Goal: Task Accomplishment & Management: Use online tool/utility

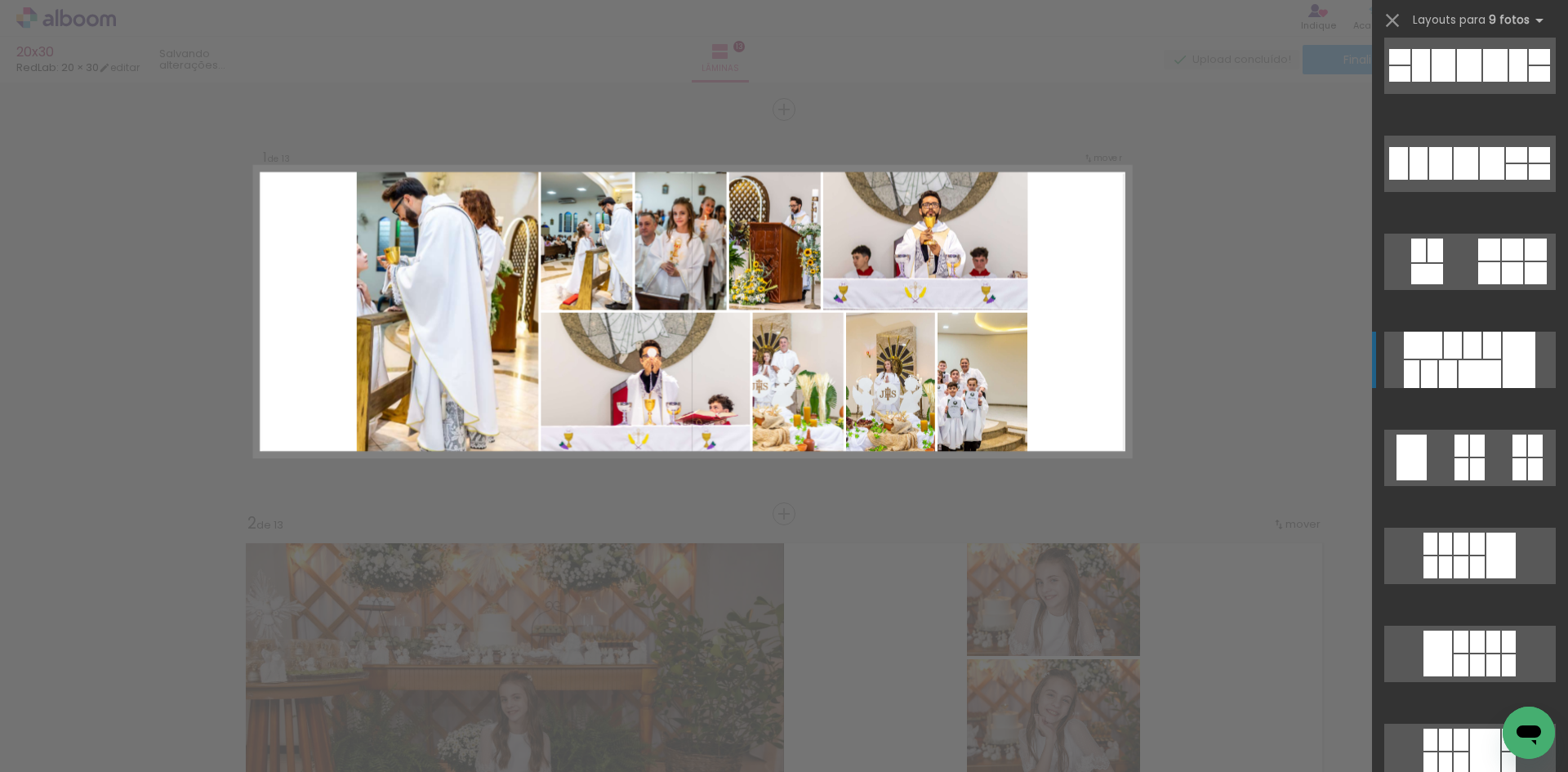
scroll to position [2161, 0]
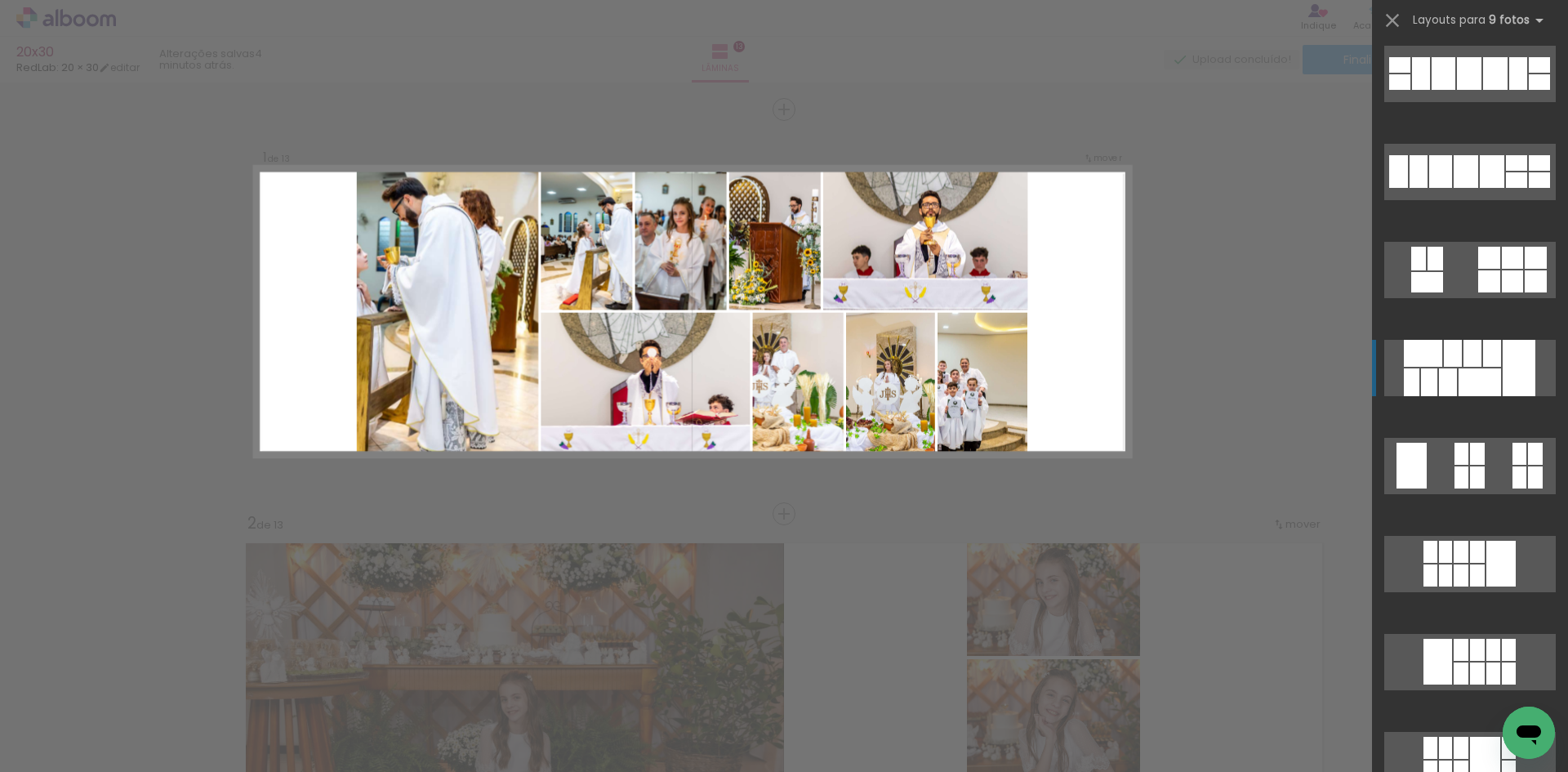
click at [0, 0] on slot at bounding box center [0, 0] width 0 height 0
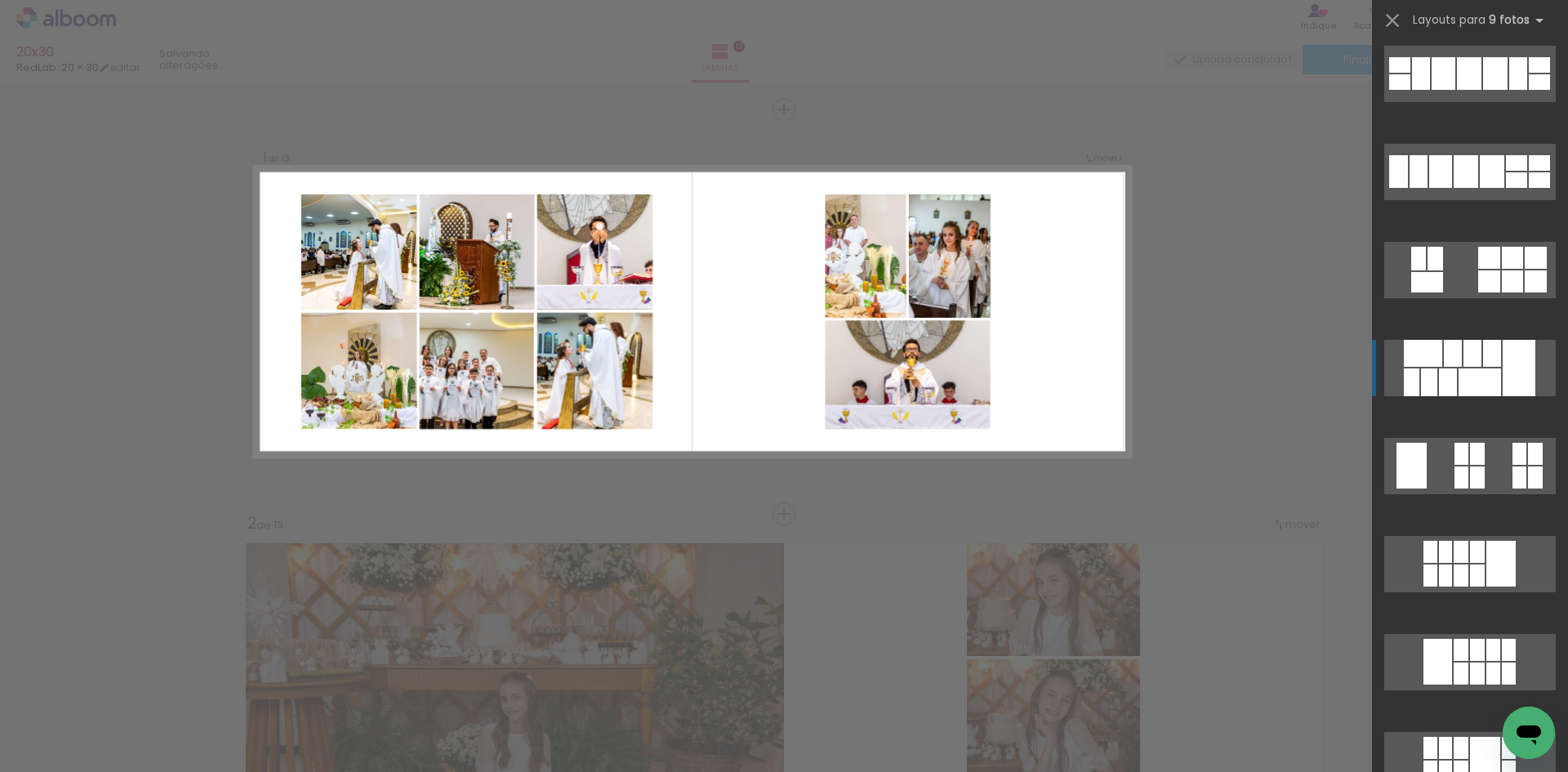
scroll to position [2079, 0]
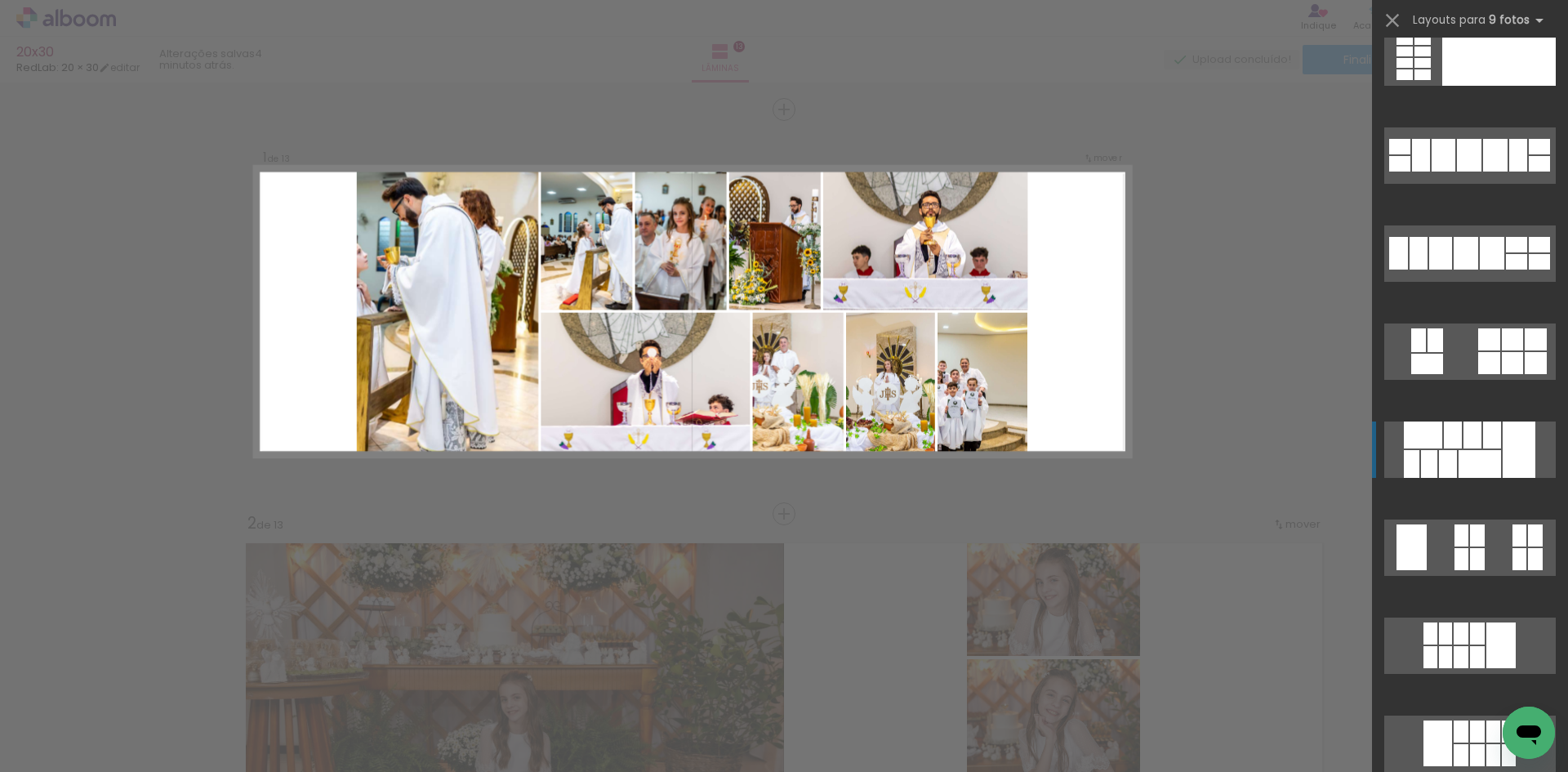
click at [1488, 429] on div at bounding box center [1492, 434] width 18 height 27
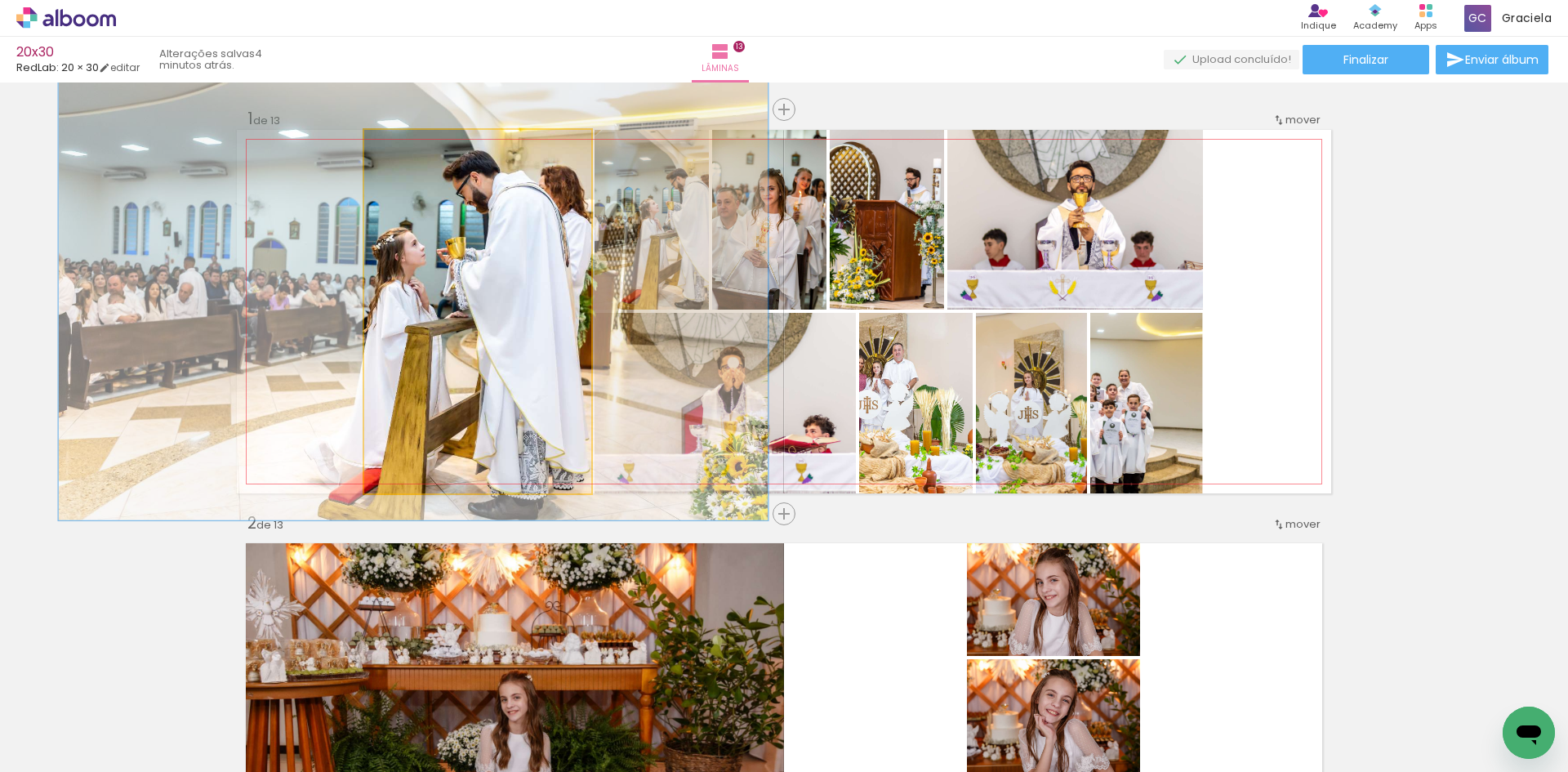
drag, startPoint x: 434, startPoint y: 311, endPoint x: 476, endPoint y: 318, distance: 42.6
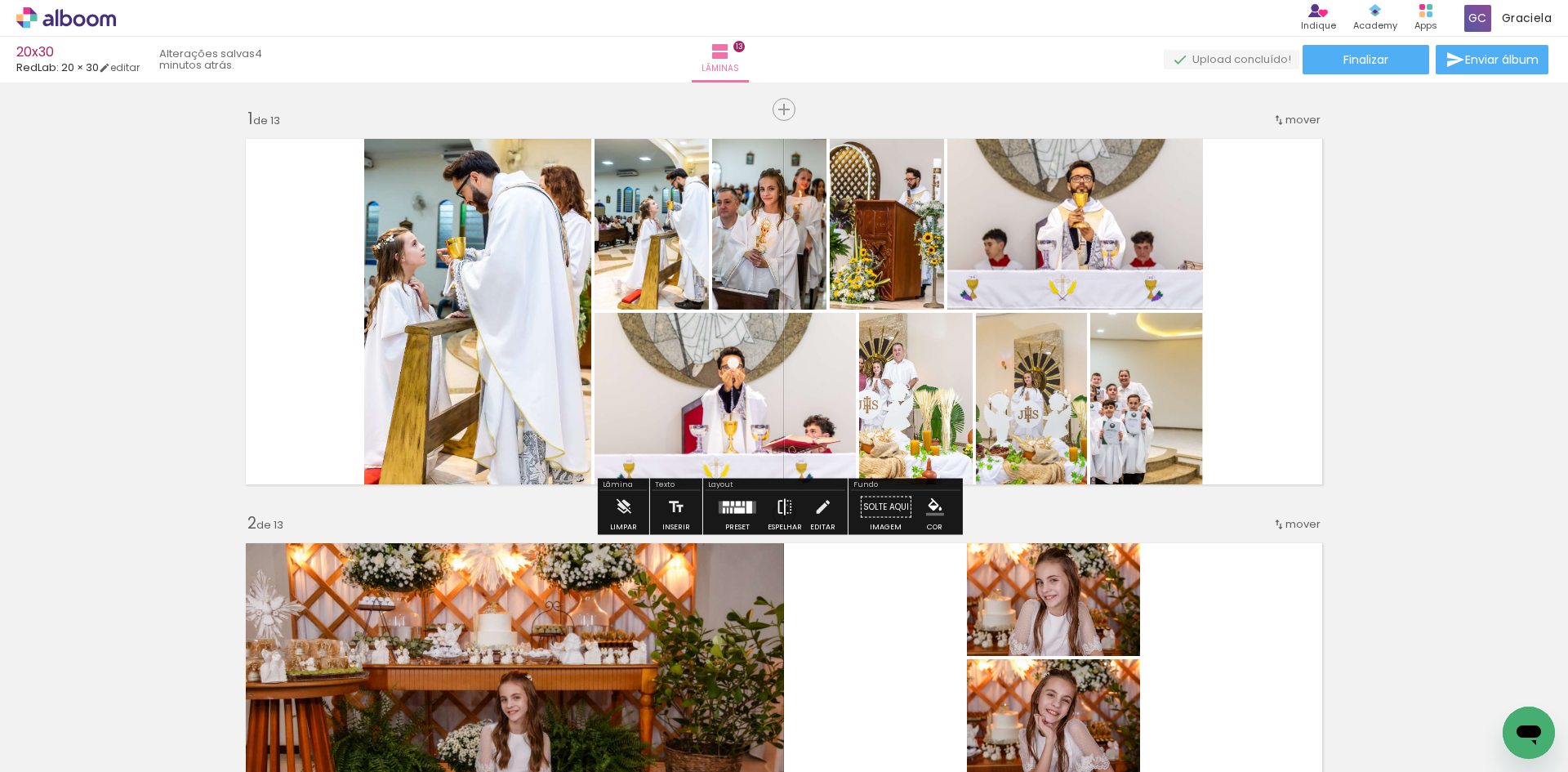
click at [782, 505] on iron-icon at bounding box center [785, 506] width 18 height 32
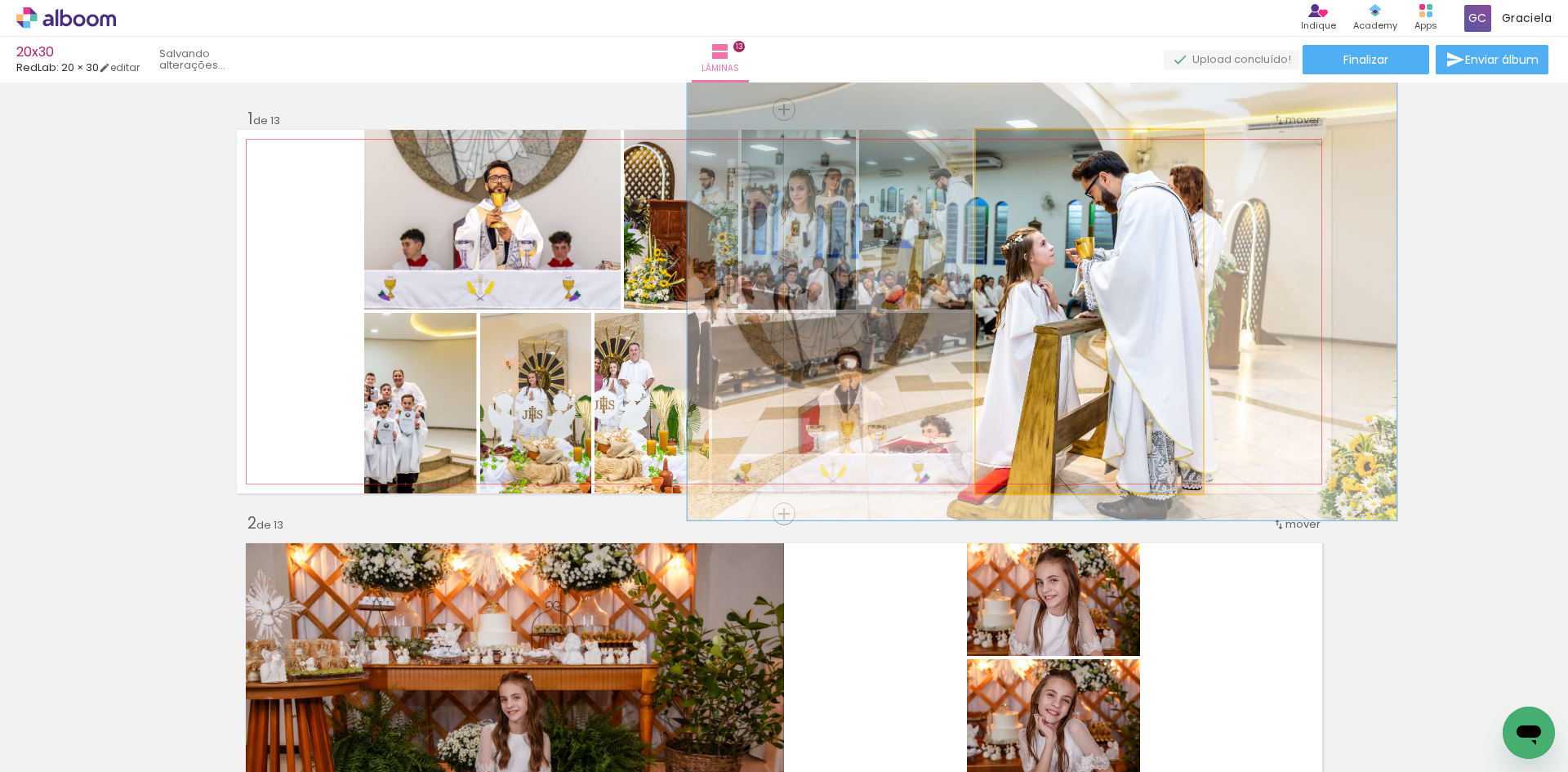
drag, startPoint x: 1046, startPoint y: 320, endPoint x: 1059, endPoint y: 320, distance: 13.0
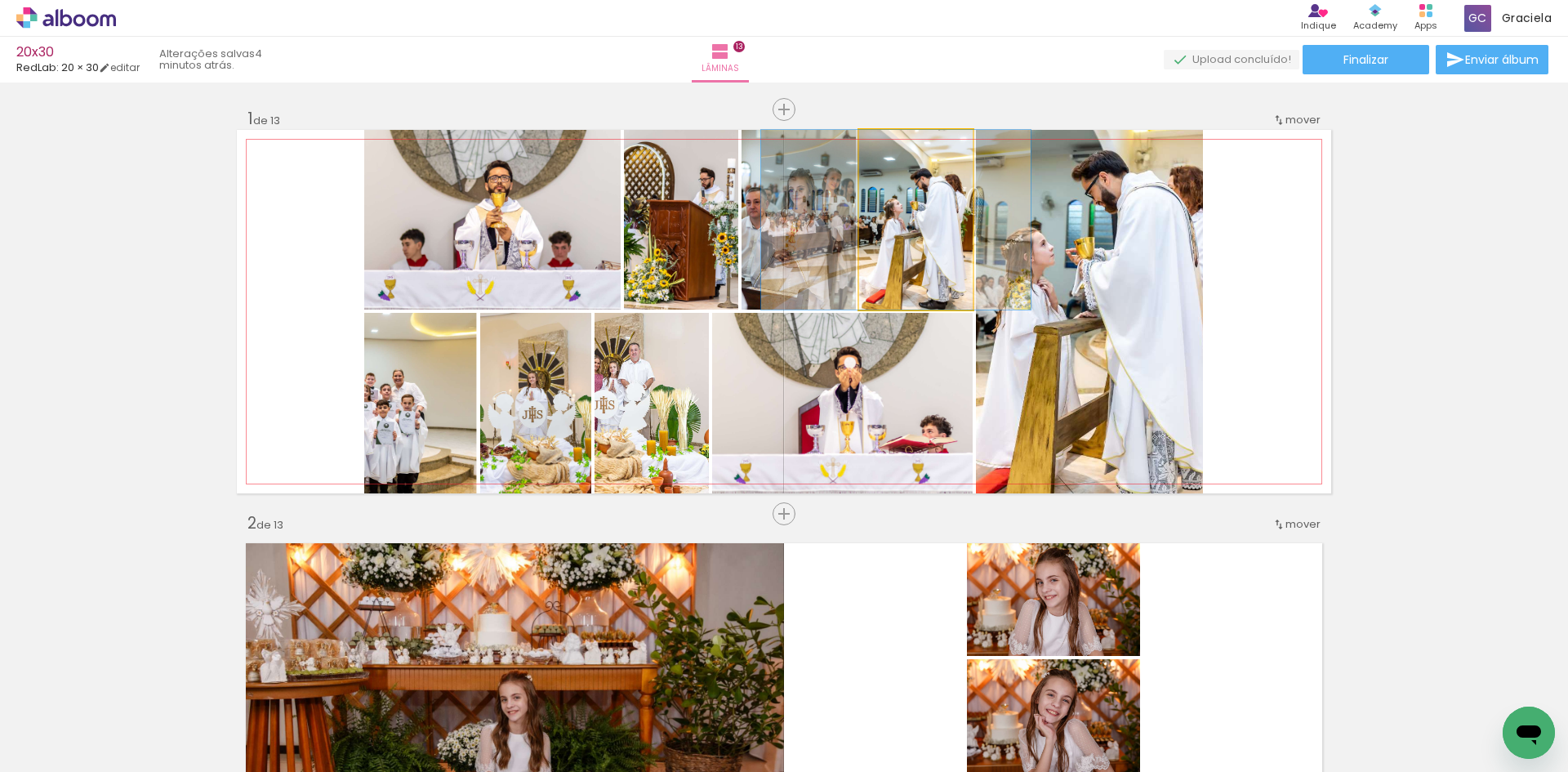
drag, startPoint x: 920, startPoint y: 242, endPoint x: 911, endPoint y: 276, distance: 35.2
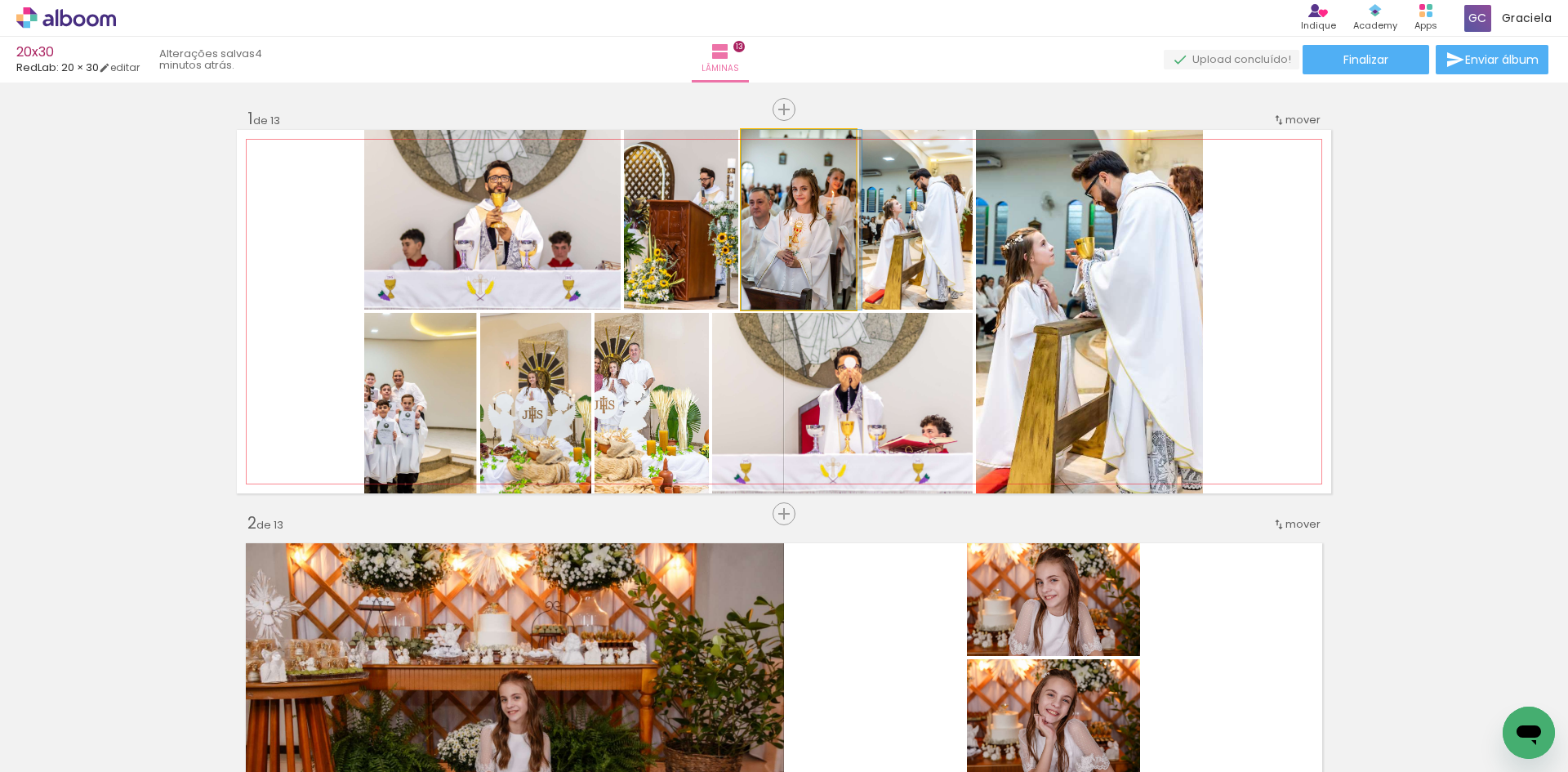
drag, startPoint x: 767, startPoint y: 233, endPoint x: 778, endPoint y: 233, distance: 11.0
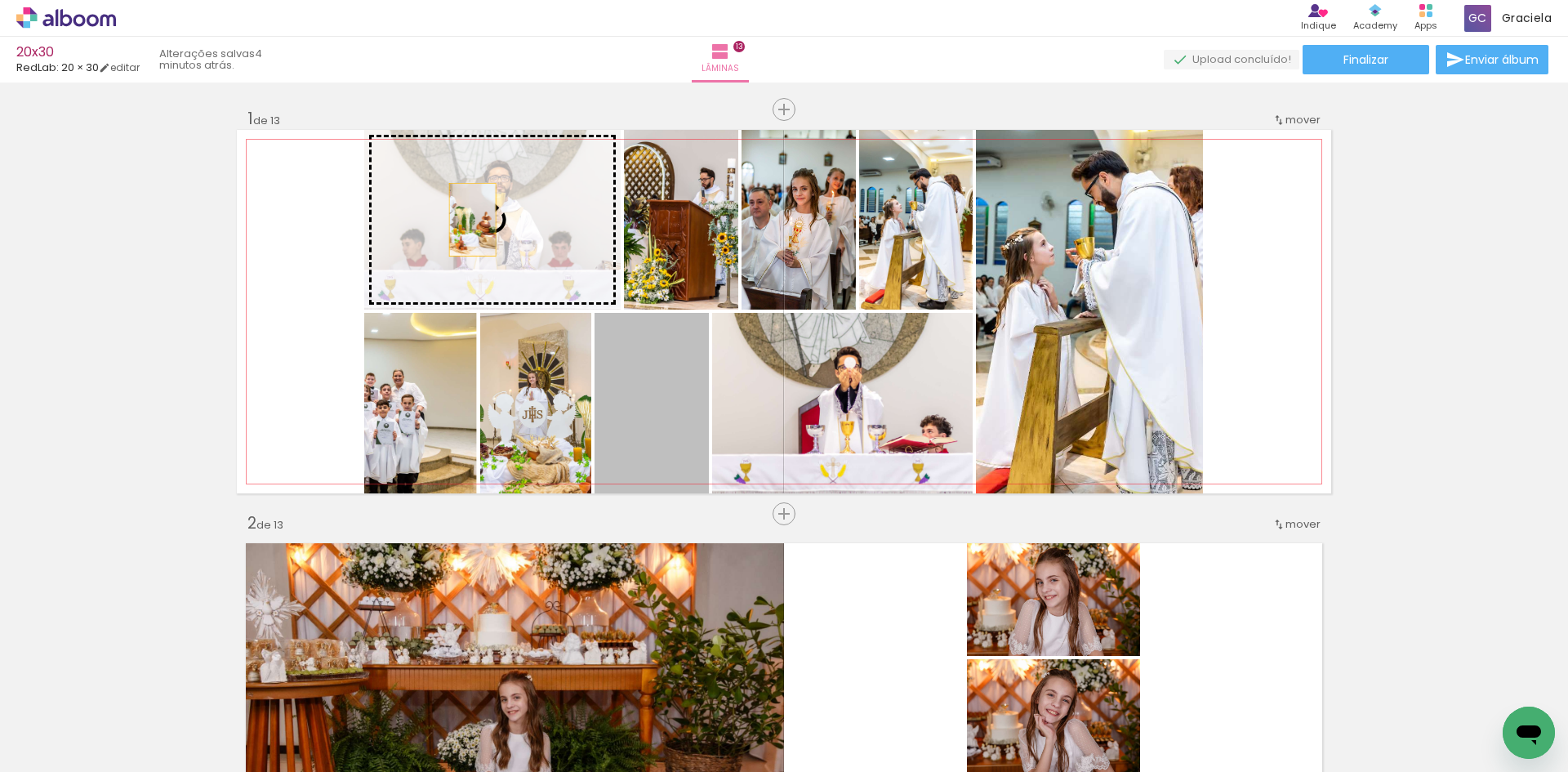
drag, startPoint x: 629, startPoint y: 392, endPoint x: 466, endPoint y: 220, distance: 237.0
click at [0, 0] on slot at bounding box center [0, 0] width 0 height 0
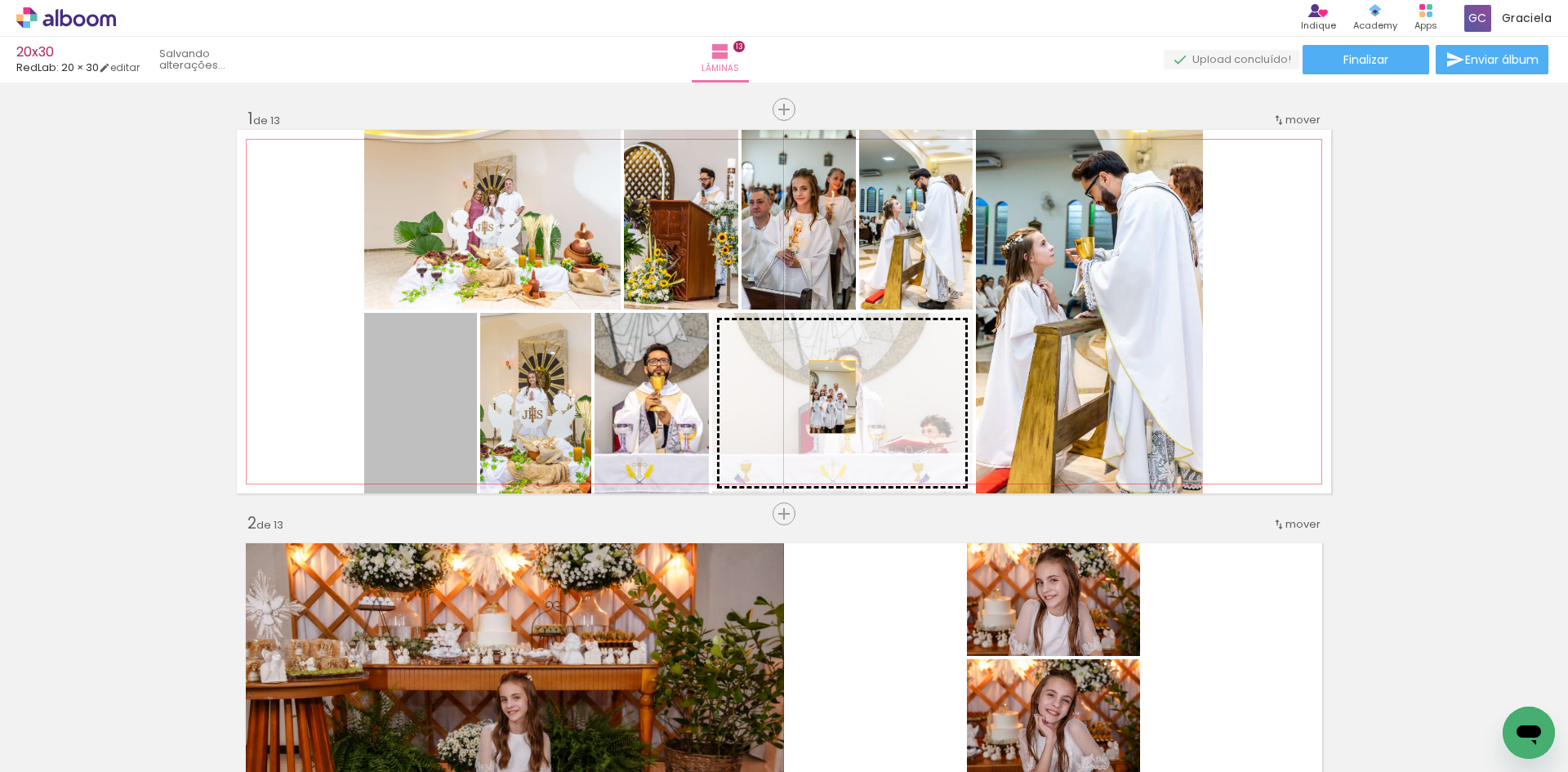
drag, startPoint x: 426, startPoint y: 413, endPoint x: 605, endPoint y: 467, distance: 187.0
click at [0, 0] on slot at bounding box center [0, 0] width 0 height 0
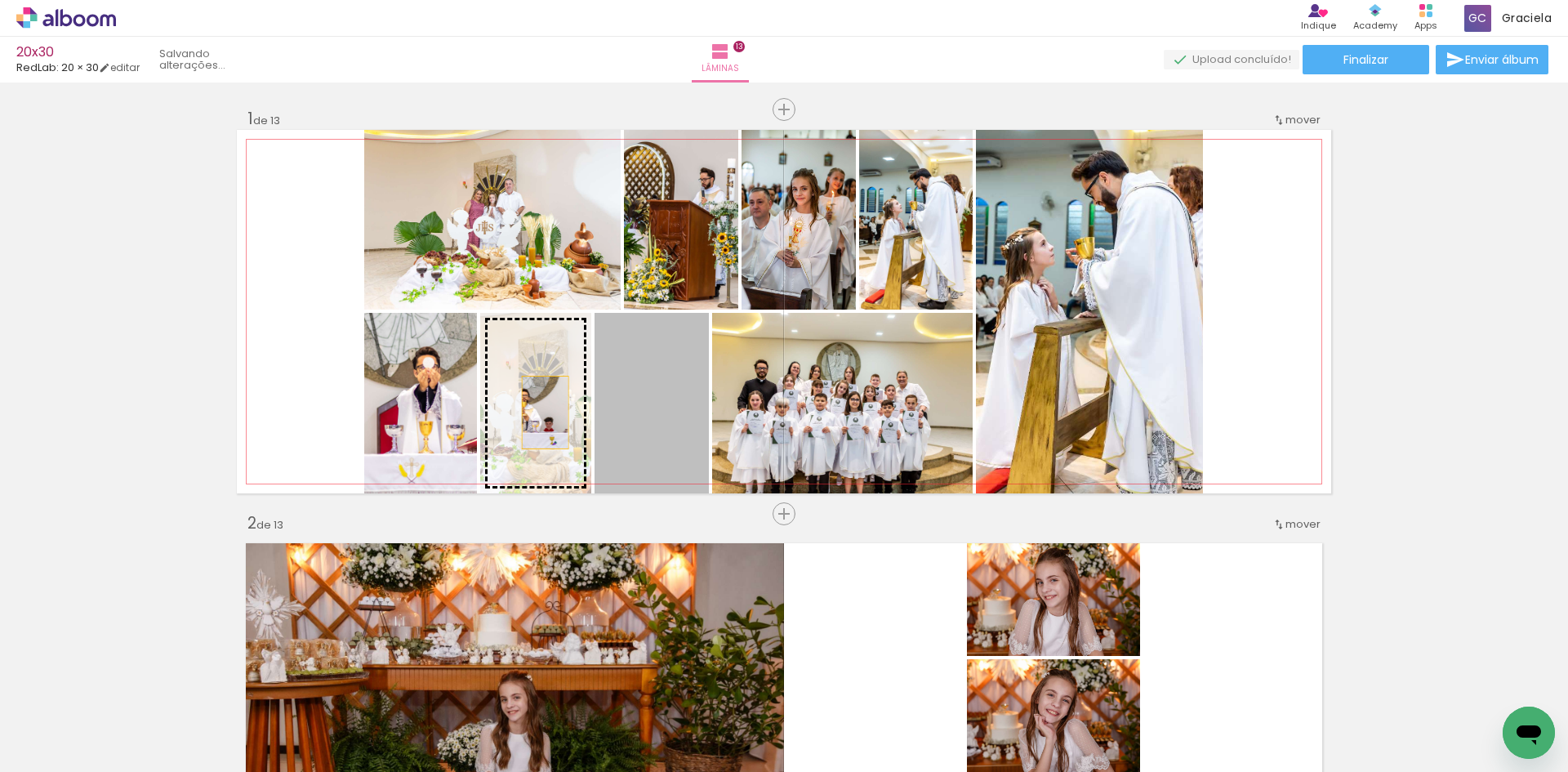
drag, startPoint x: 651, startPoint y: 401, endPoint x: 545, endPoint y: 422, distance: 108.1
click at [0, 0] on slot at bounding box center [0, 0] width 0 height 0
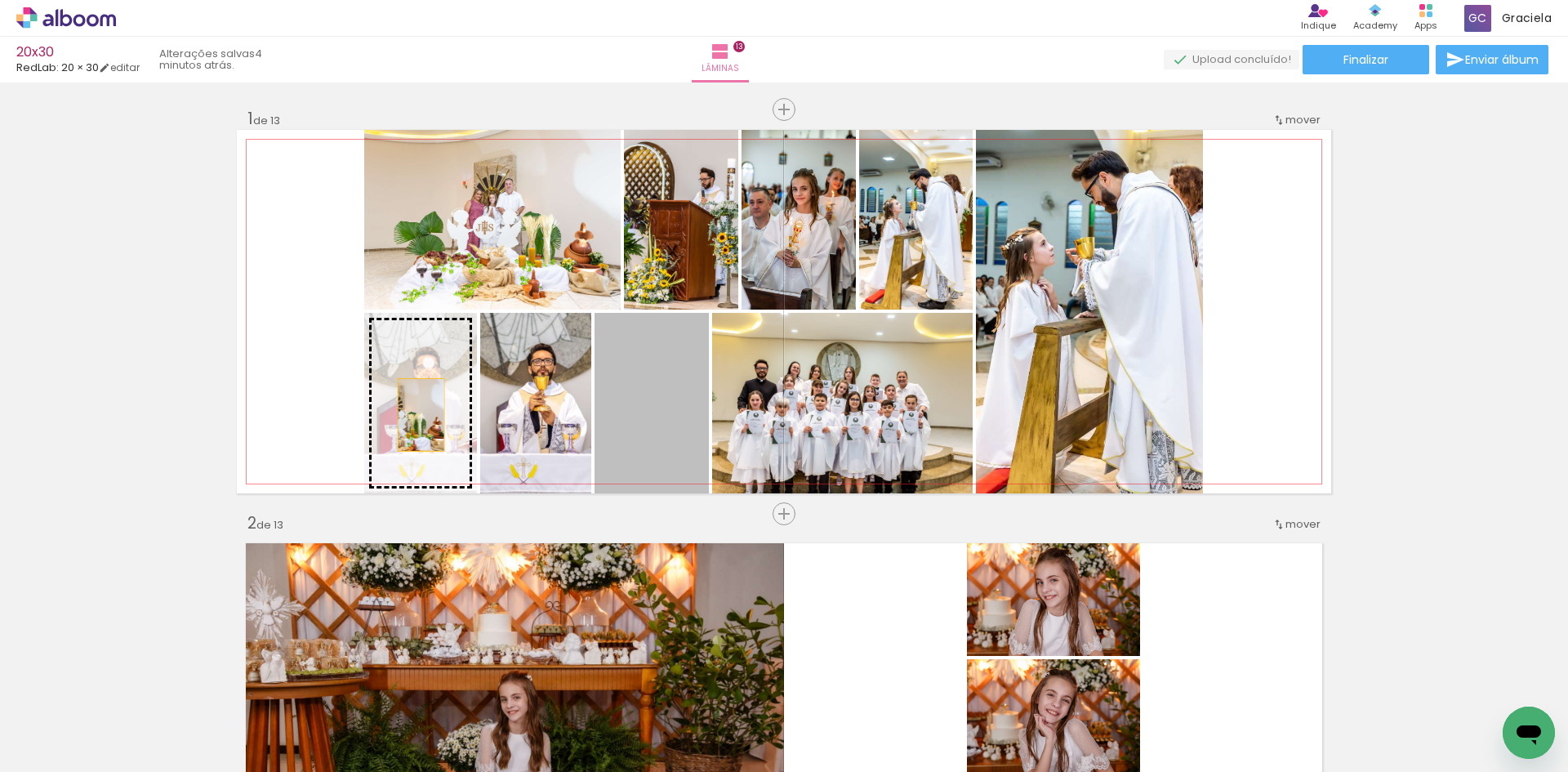
drag, startPoint x: 657, startPoint y: 400, endPoint x: 550, endPoint y: 505, distance: 149.9
click at [0, 0] on slot at bounding box center [0, 0] width 0 height 0
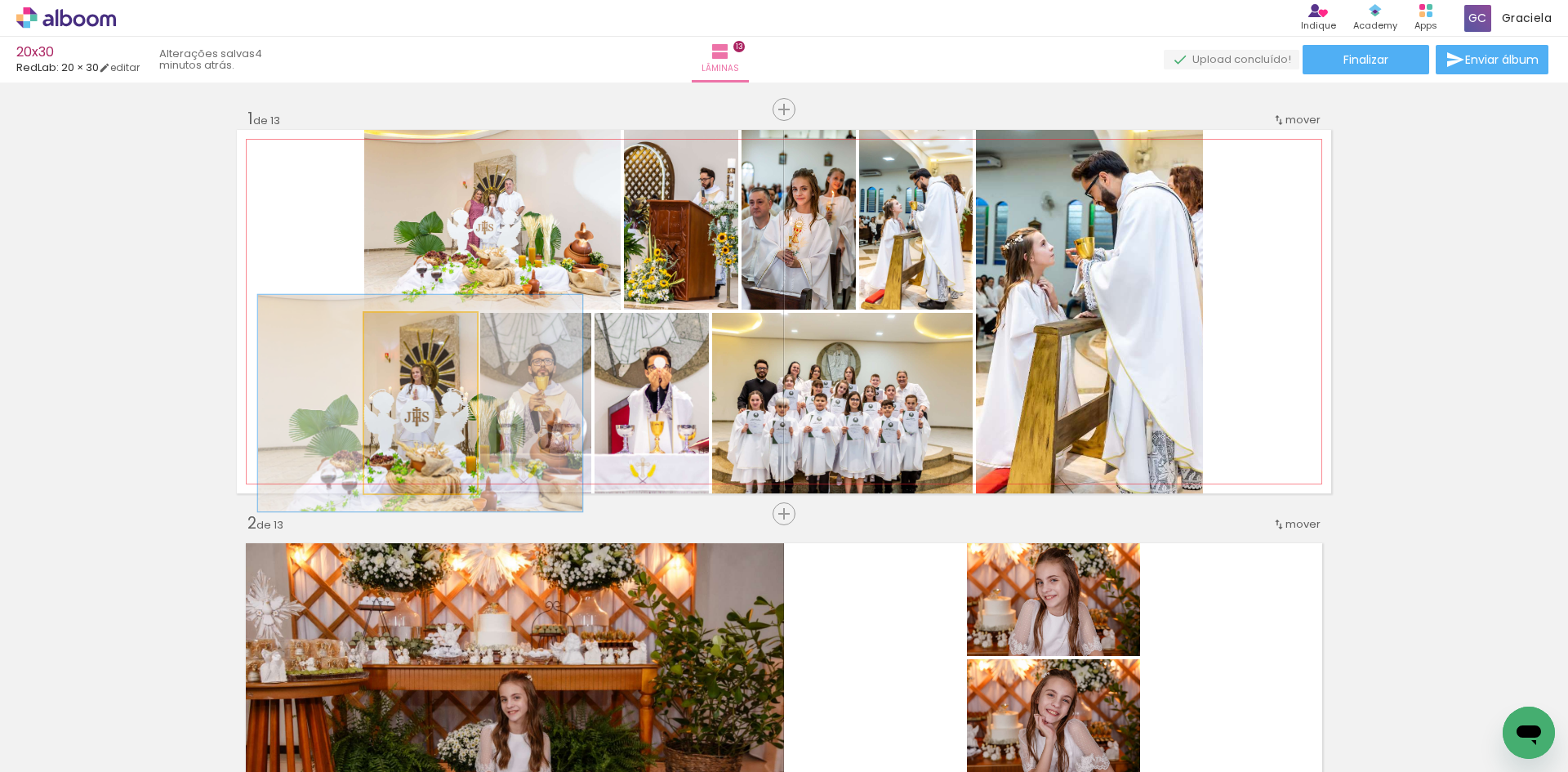
drag, startPoint x: 404, startPoint y: 331, endPoint x: 412, endPoint y: 357, distance: 27.2
click at [408, 331] on div at bounding box center [412, 330] width 15 height 15
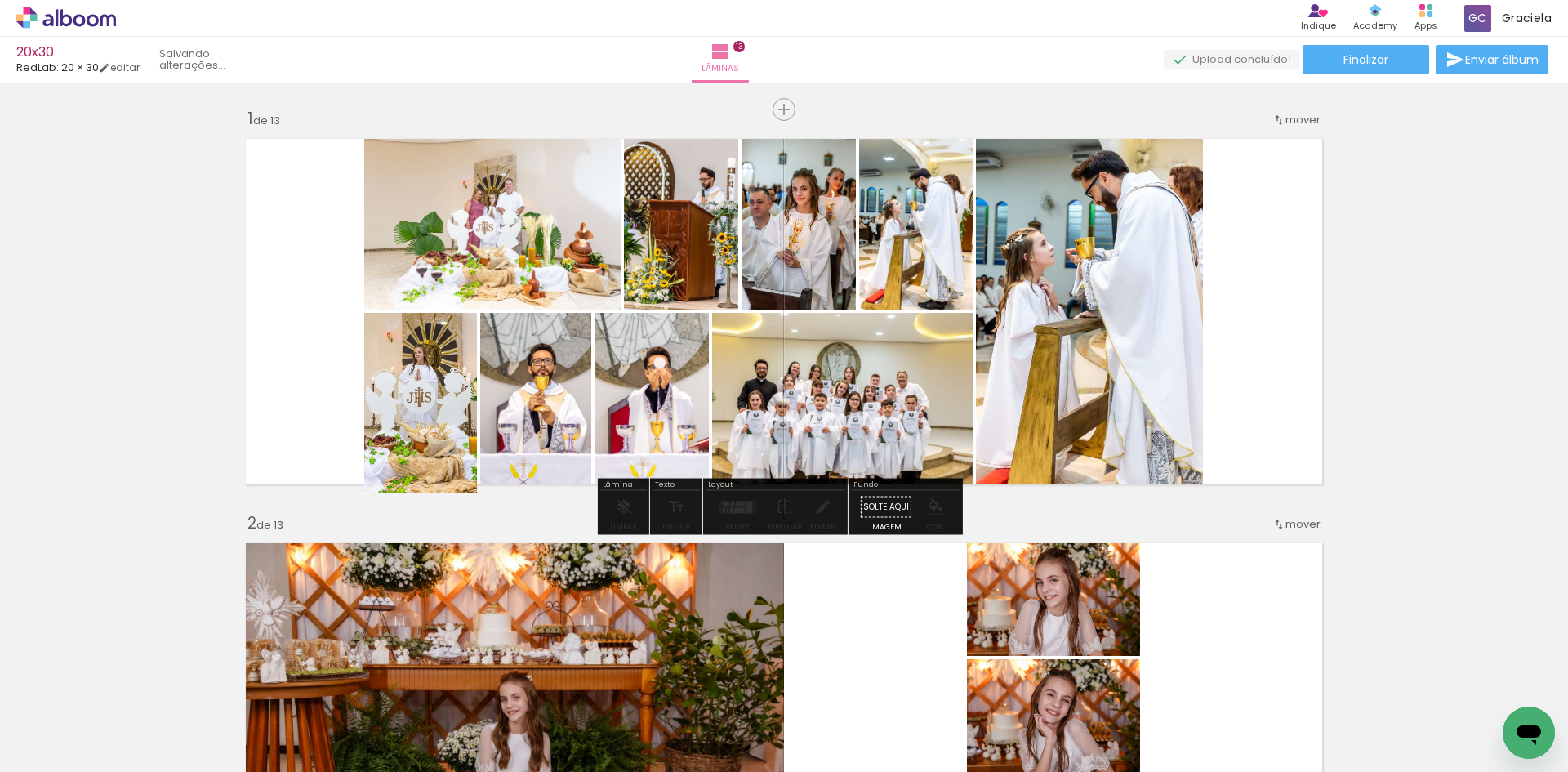
drag, startPoint x: 437, startPoint y: 414, endPoint x: 440, endPoint y: 391, distance: 23.2
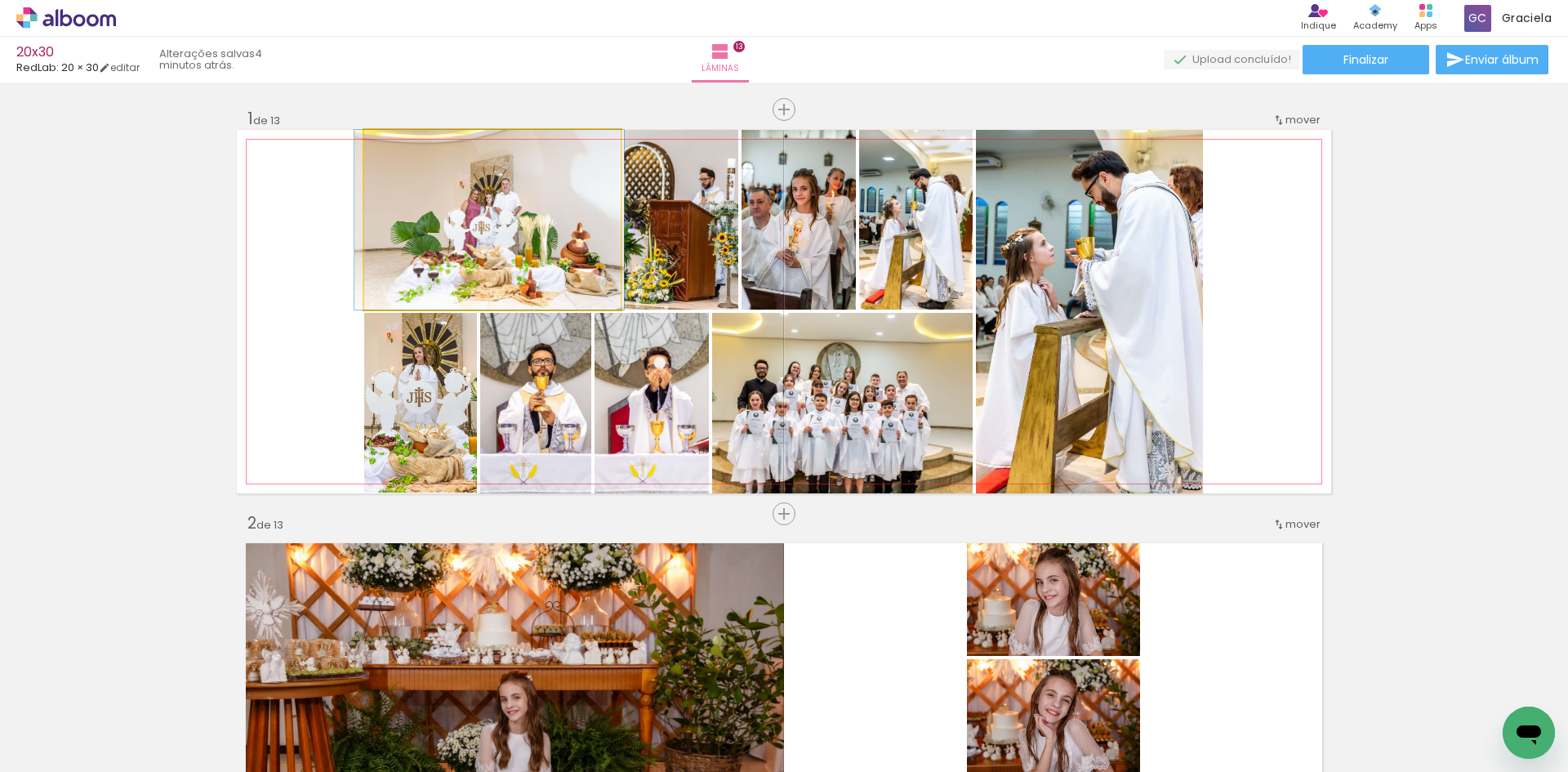
drag, startPoint x: 504, startPoint y: 213, endPoint x: 506, endPoint y: 204, distance: 9.2
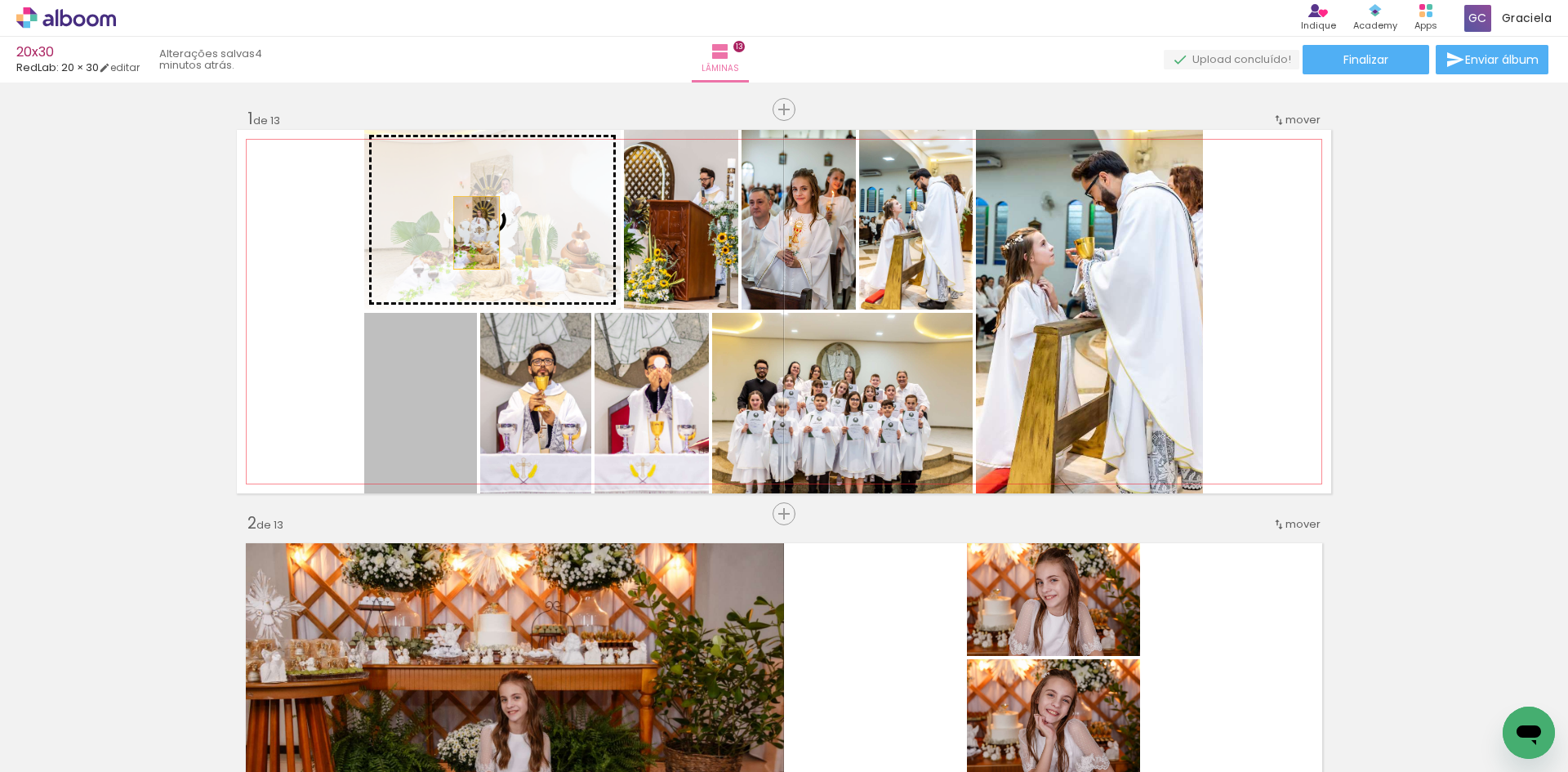
drag, startPoint x: 430, startPoint y: 378, endPoint x: 471, endPoint y: 233, distance: 150.7
click at [0, 0] on slot at bounding box center [0, 0] width 0 height 0
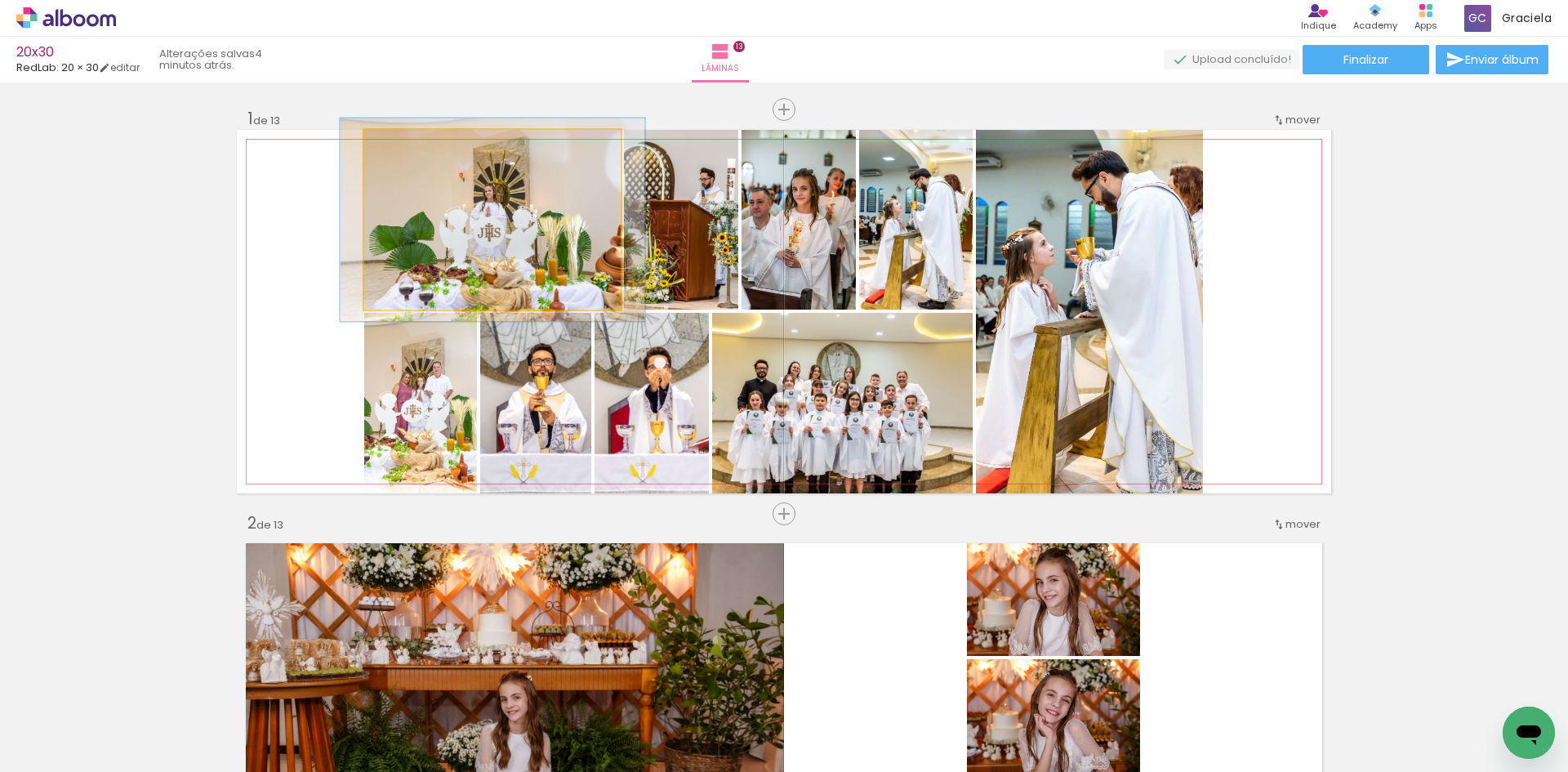
drag, startPoint x: 397, startPoint y: 147, endPoint x: 410, endPoint y: 158, distance: 17.0
type paper-slider "116"
click at [406, 151] on div at bounding box center [410, 147] width 15 height 15
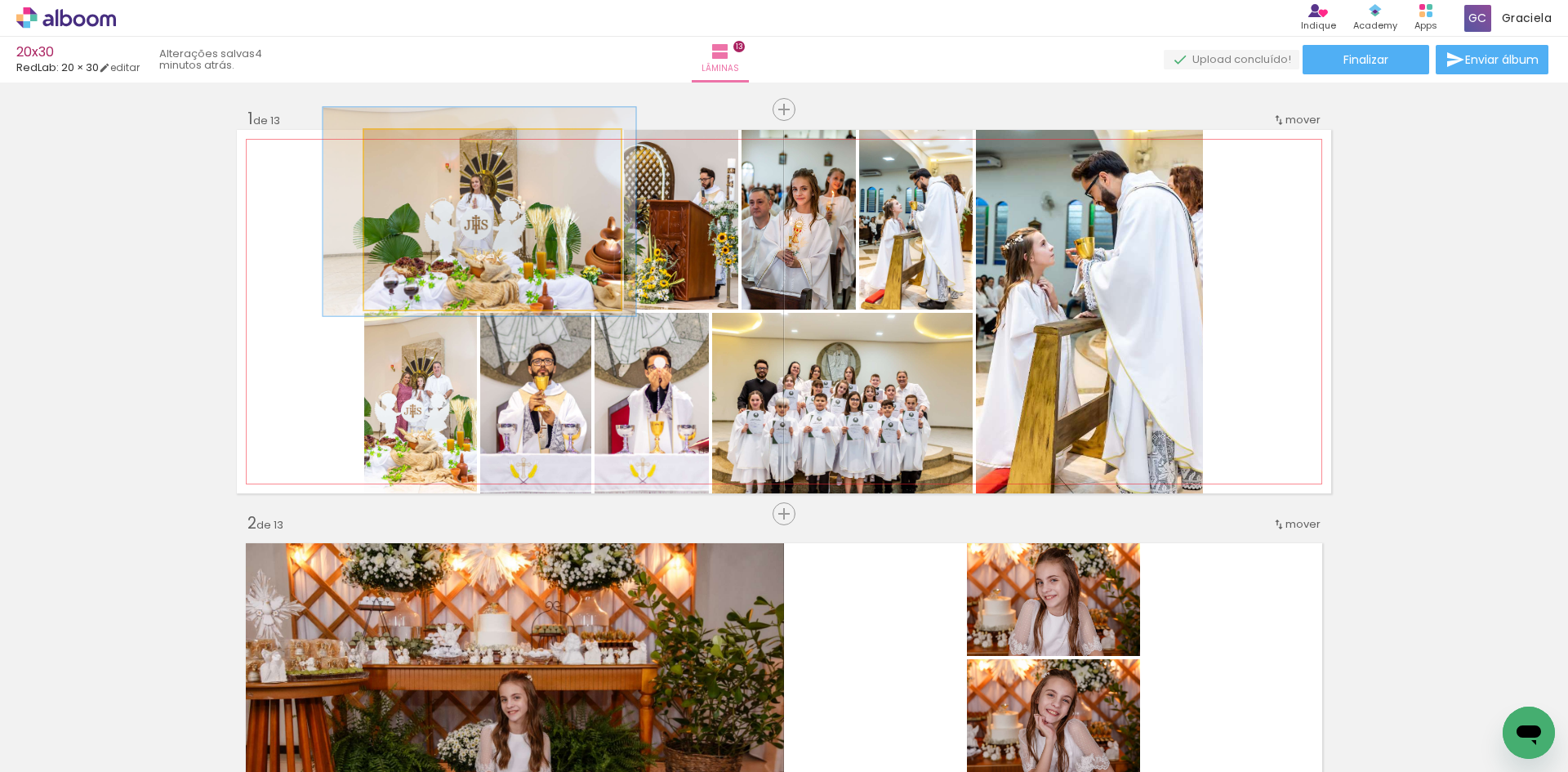
drag, startPoint x: 462, startPoint y: 203, endPoint x: 431, endPoint y: 287, distance: 89.5
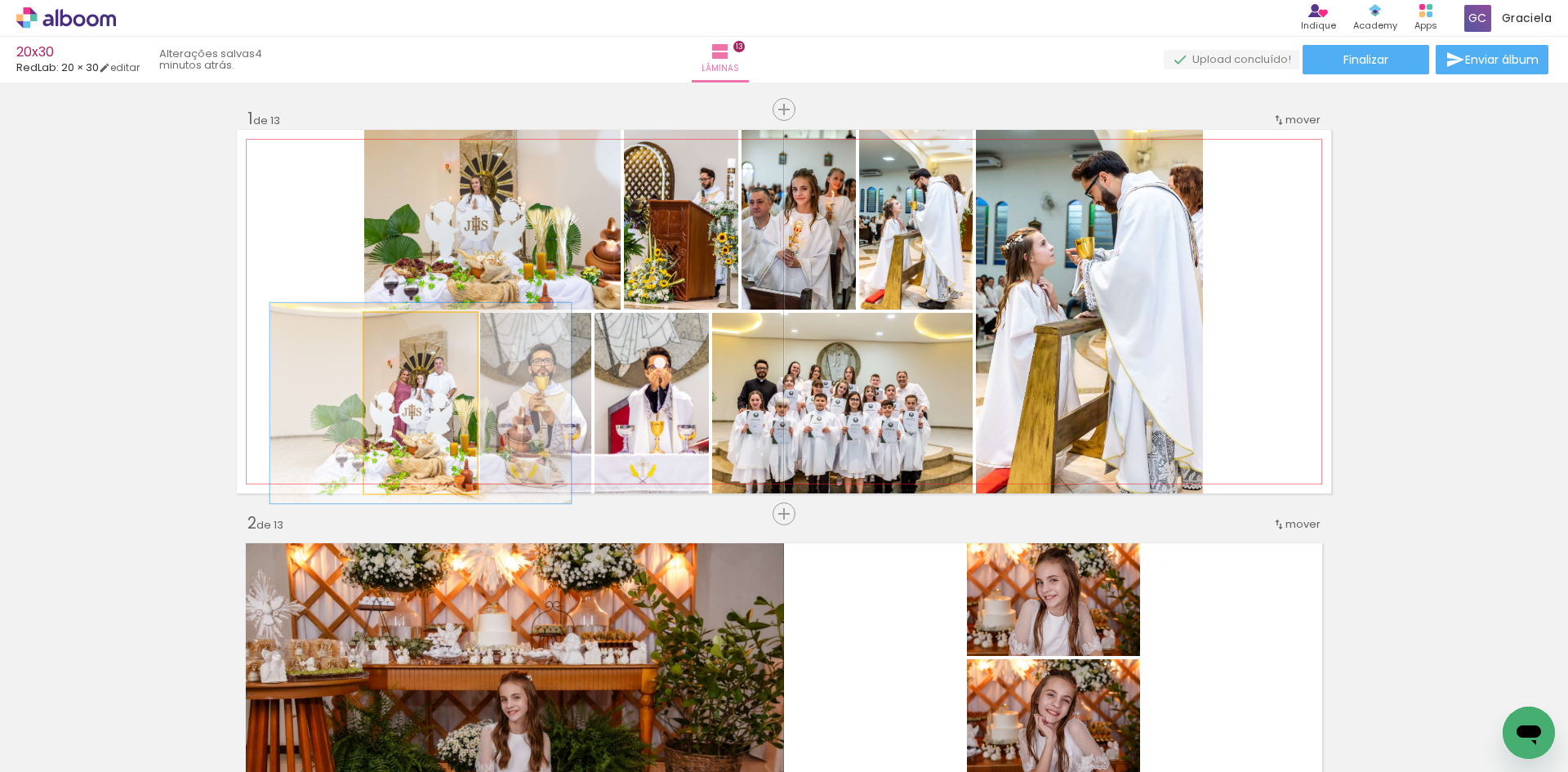
drag, startPoint x: 398, startPoint y: 331, endPoint x: 419, endPoint y: 387, distance: 59.8
type paper-slider "113"
click at [402, 331] on div at bounding box center [407, 330] width 15 height 15
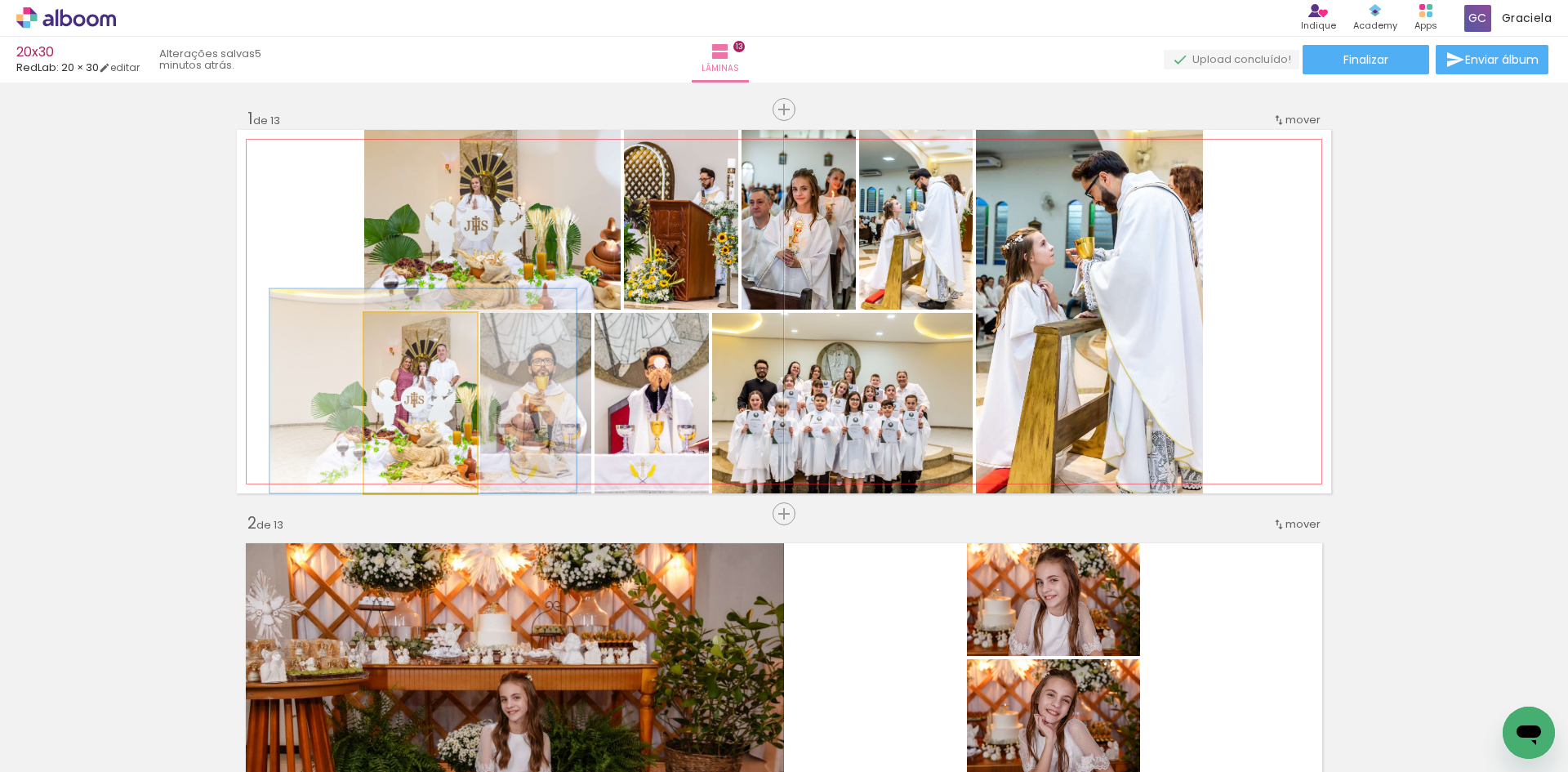
drag, startPoint x: 433, startPoint y: 422, endPoint x: 438, endPoint y: 405, distance: 17.7
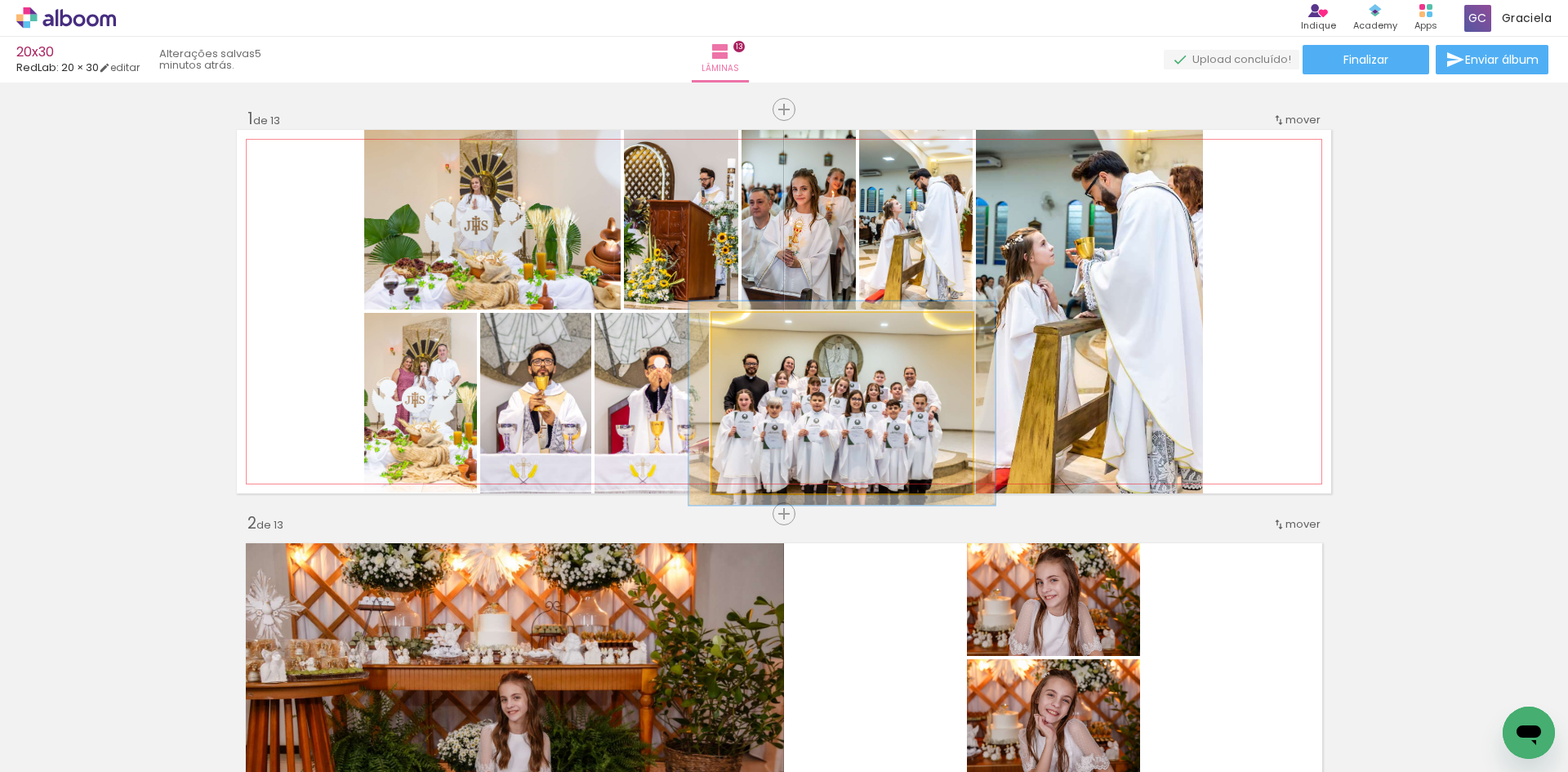
drag, startPoint x: 743, startPoint y: 326, endPoint x: 780, endPoint y: 382, distance: 67.1
click at [750, 326] on div at bounding box center [758, 330] width 15 height 15
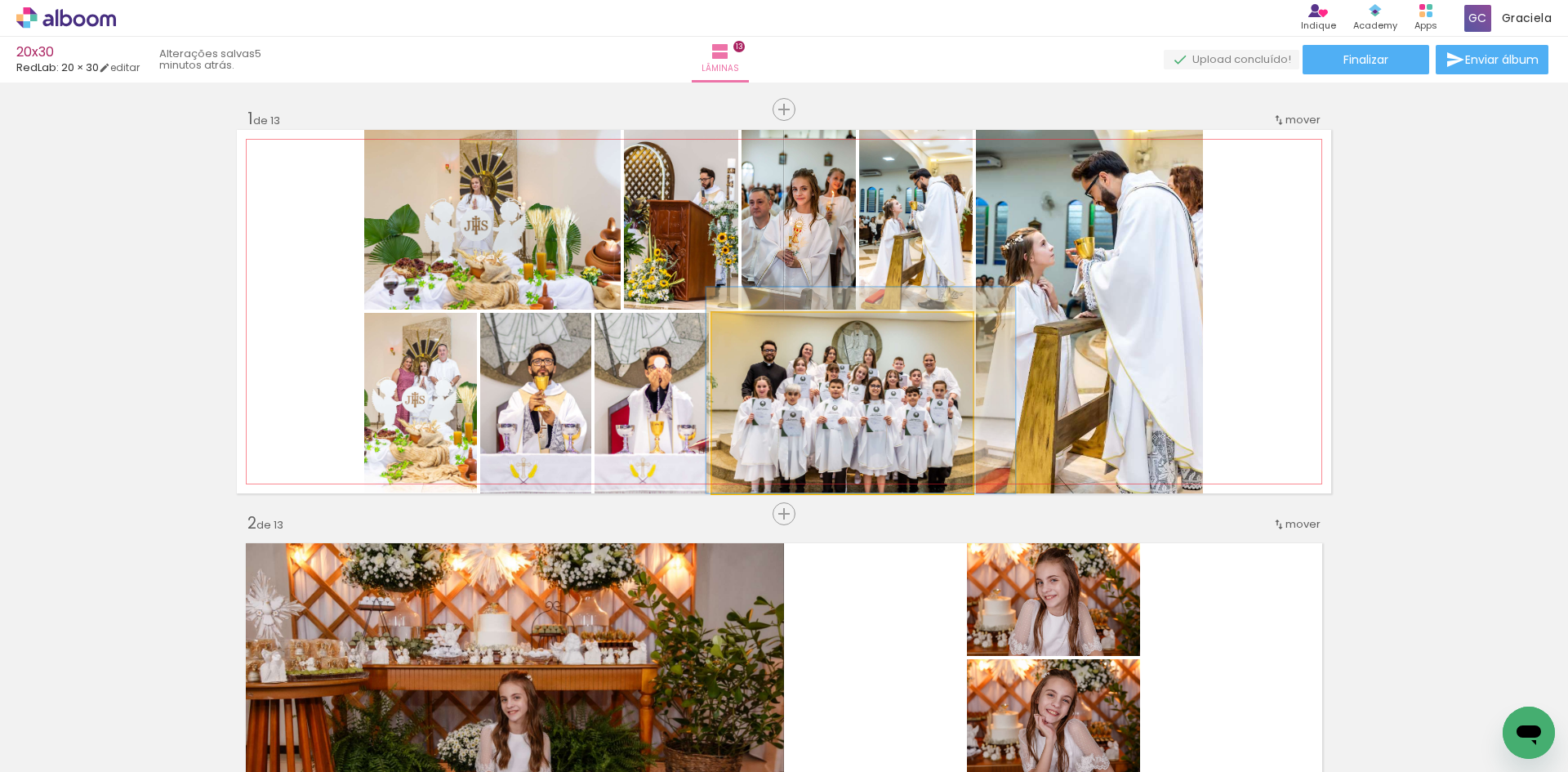
drag, startPoint x: 834, startPoint y: 412, endPoint x: 847, endPoint y: 391, distance: 24.7
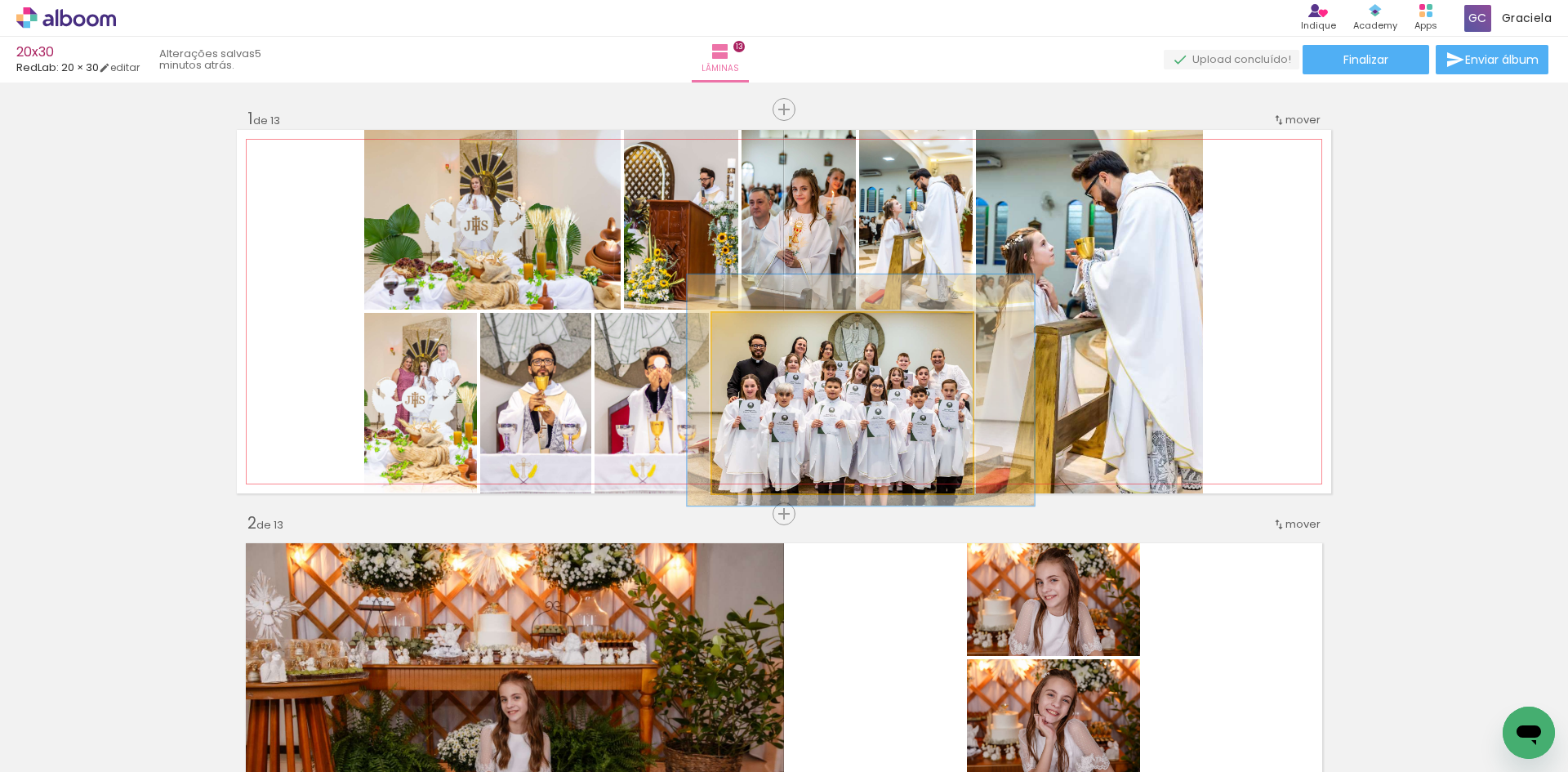
drag, startPoint x: 748, startPoint y: 326, endPoint x: 757, endPoint y: 325, distance: 9.1
type paper-slider "128"
click at [757, 325] on div at bounding box center [768, 330] width 26 height 26
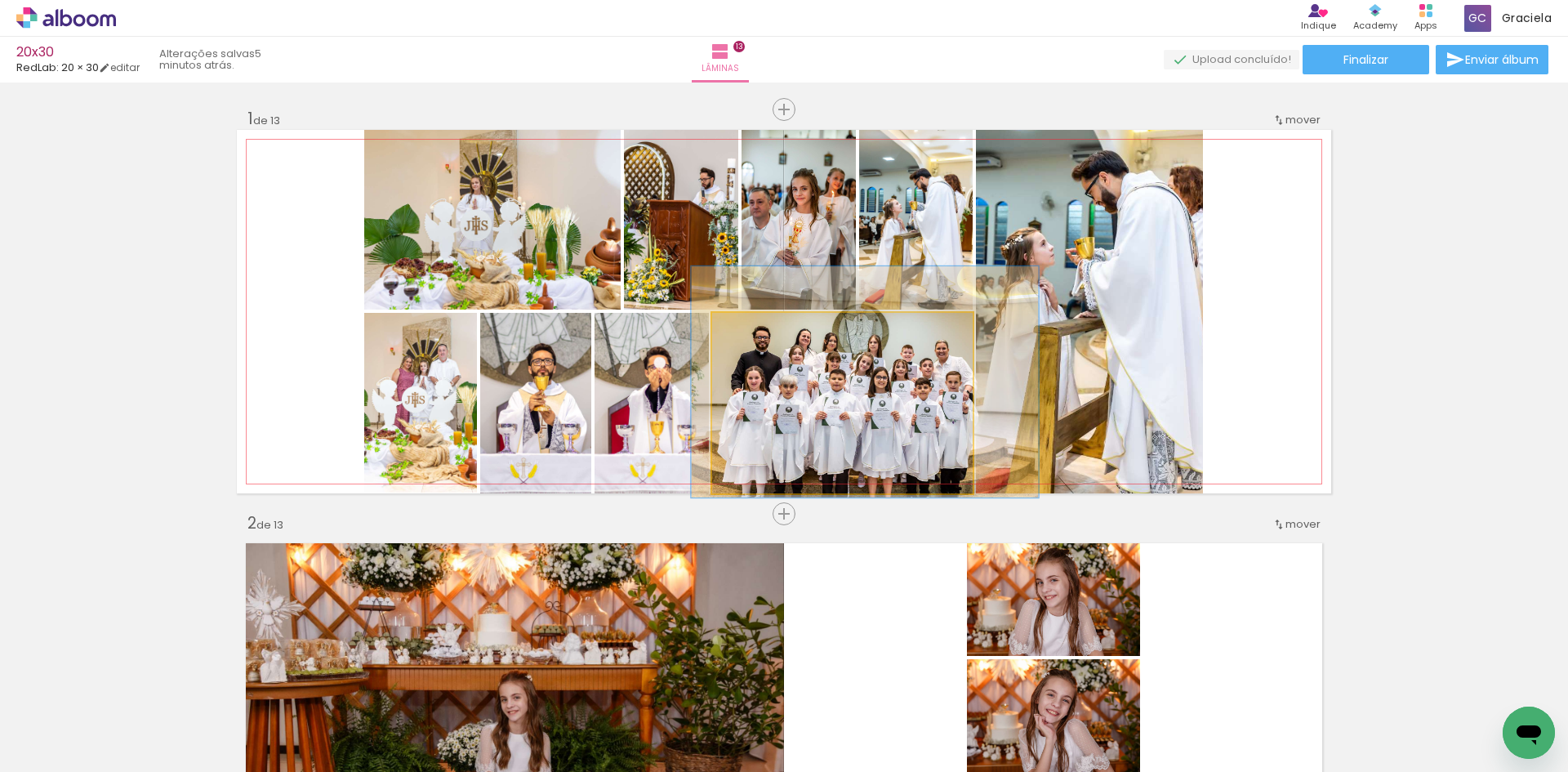
drag, startPoint x: 829, startPoint y: 381, endPoint x: 834, endPoint y: 372, distance: 10.3
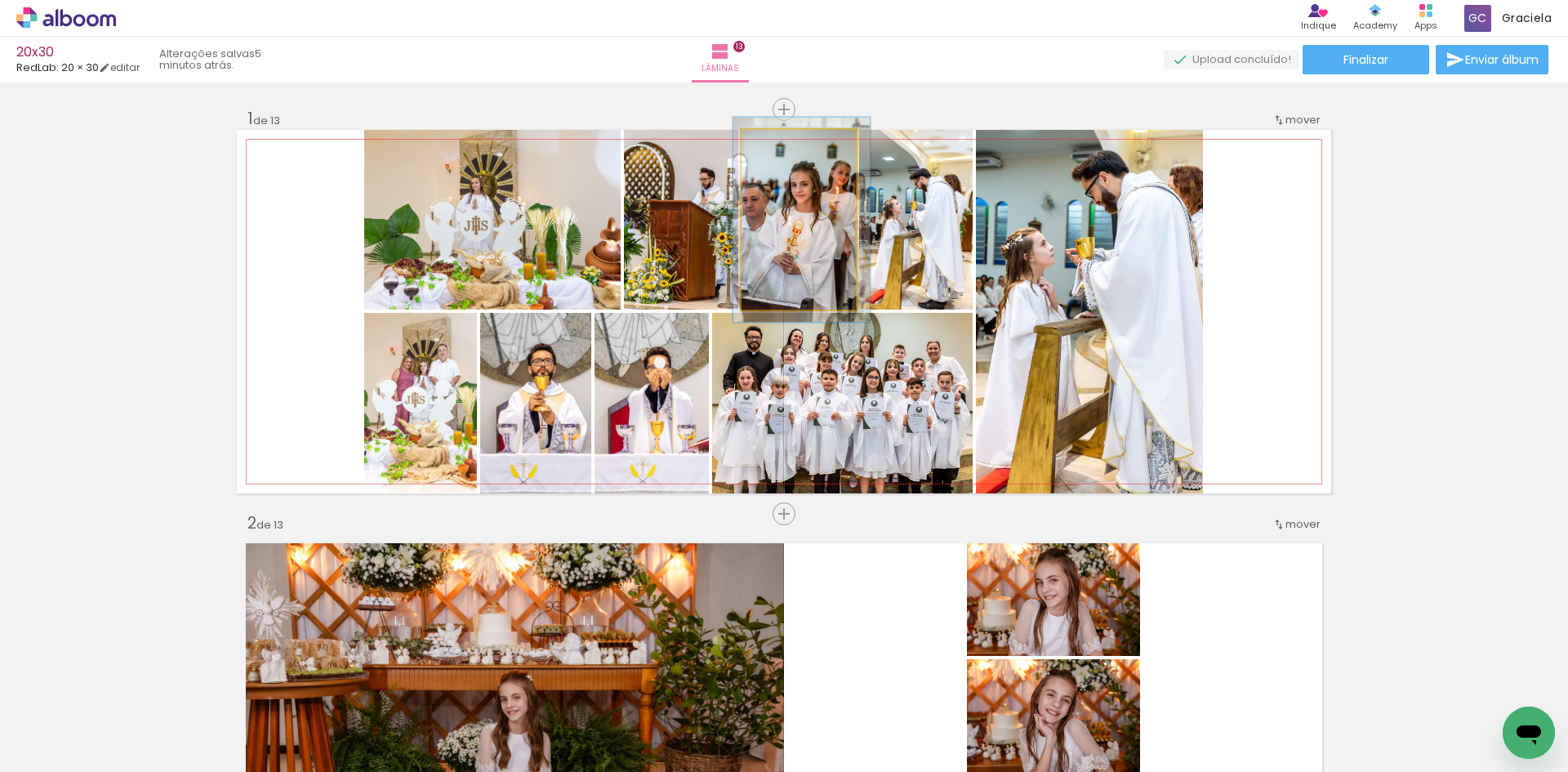
click at [780, 149] on div at bounding box center [786, 147] width 15 height 15
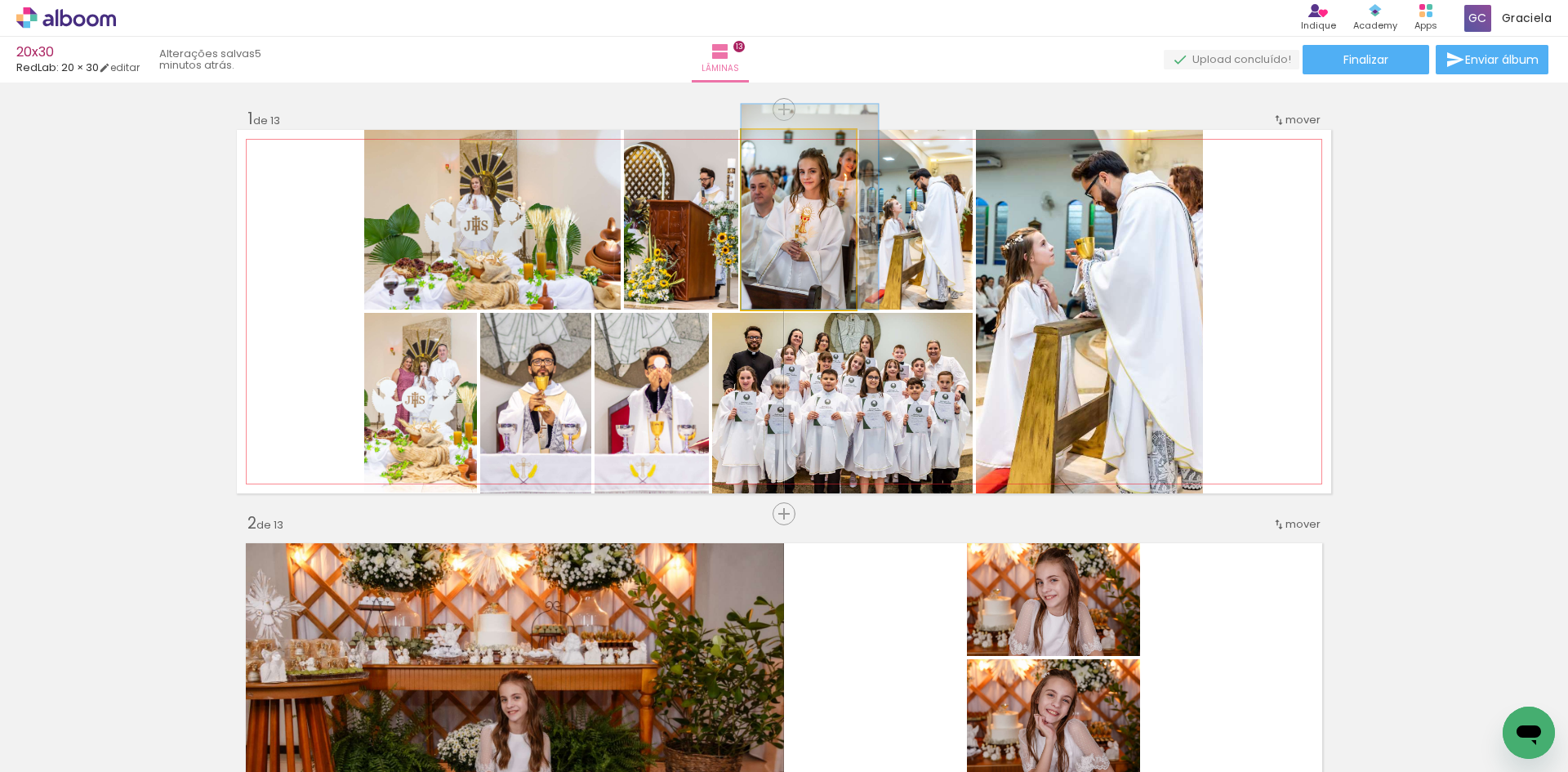
drag, startPoint x: 749, startPoint y: 237, endPoint x: 764, endPoint y: 147, distance: 91.2
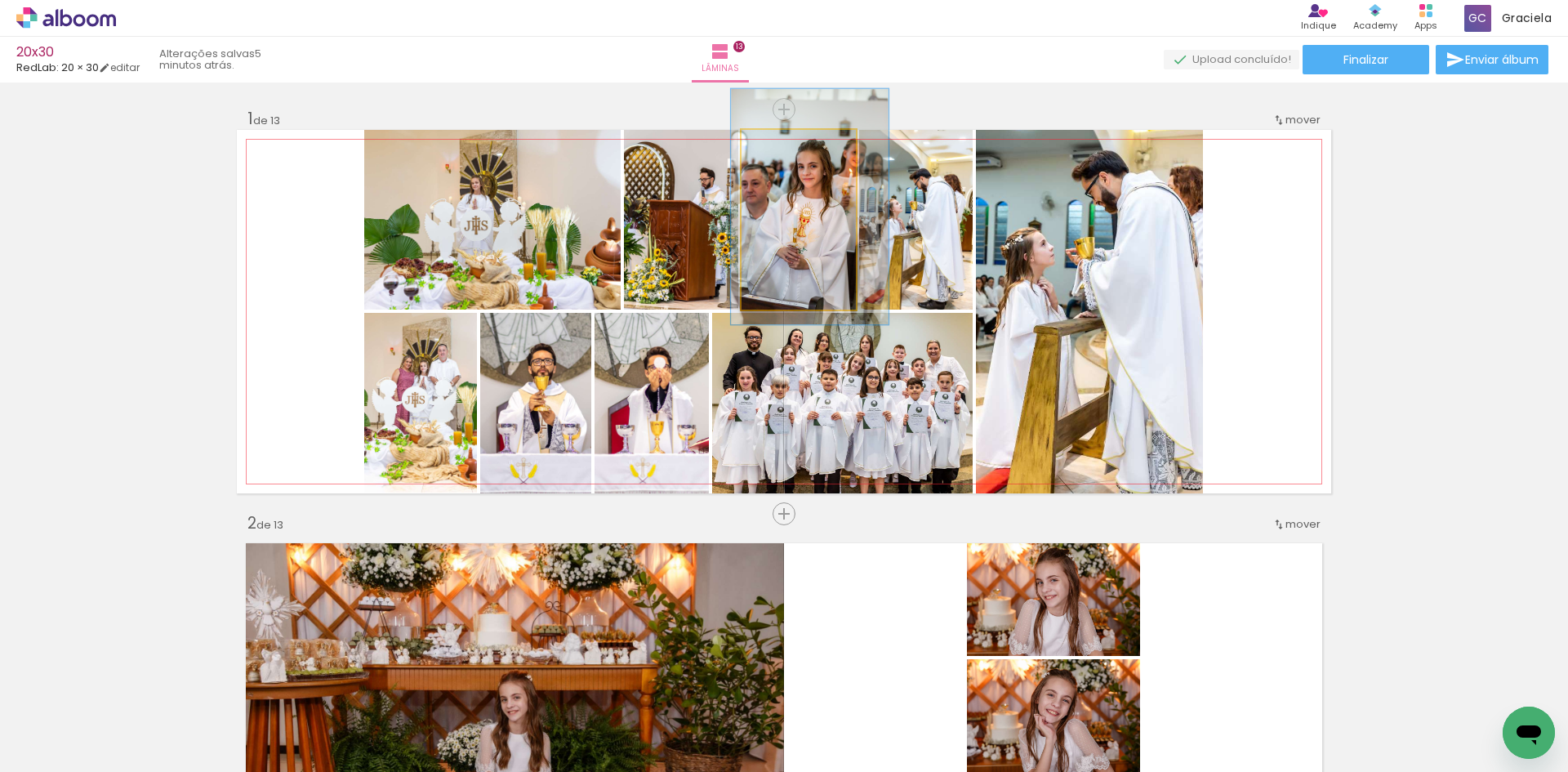
drag, startPoint x: 778, startPoint y: 143, endPoint x: 799, endPoint y: 171, distance: 35.0
click at [789, 148] on div at bounding box center [796, 147] width 15 height 15
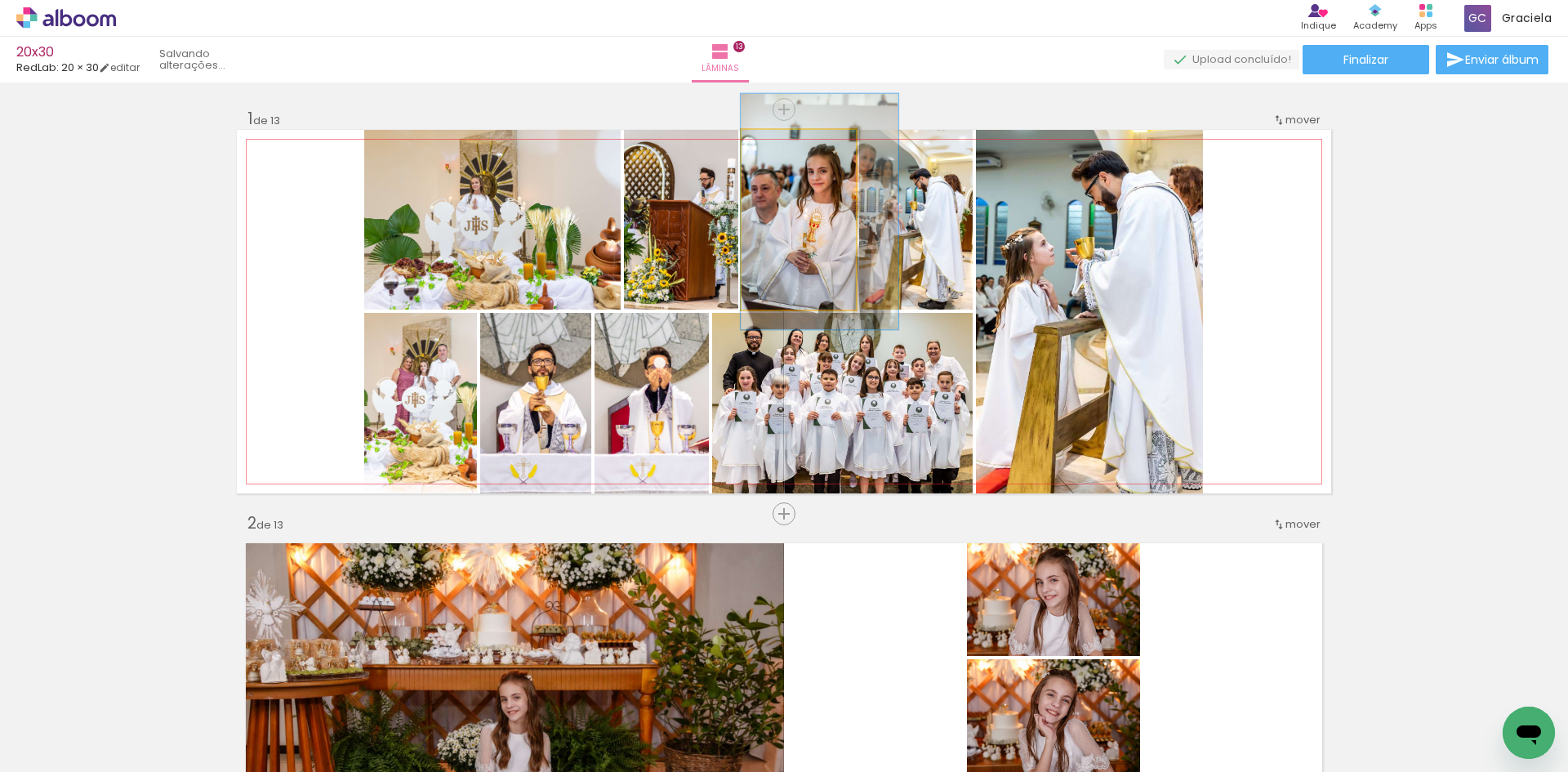
drag, startPoint x: 812, startPoint y: 233, endPoint x: 829, endPoint y: 239, distance: 18.0
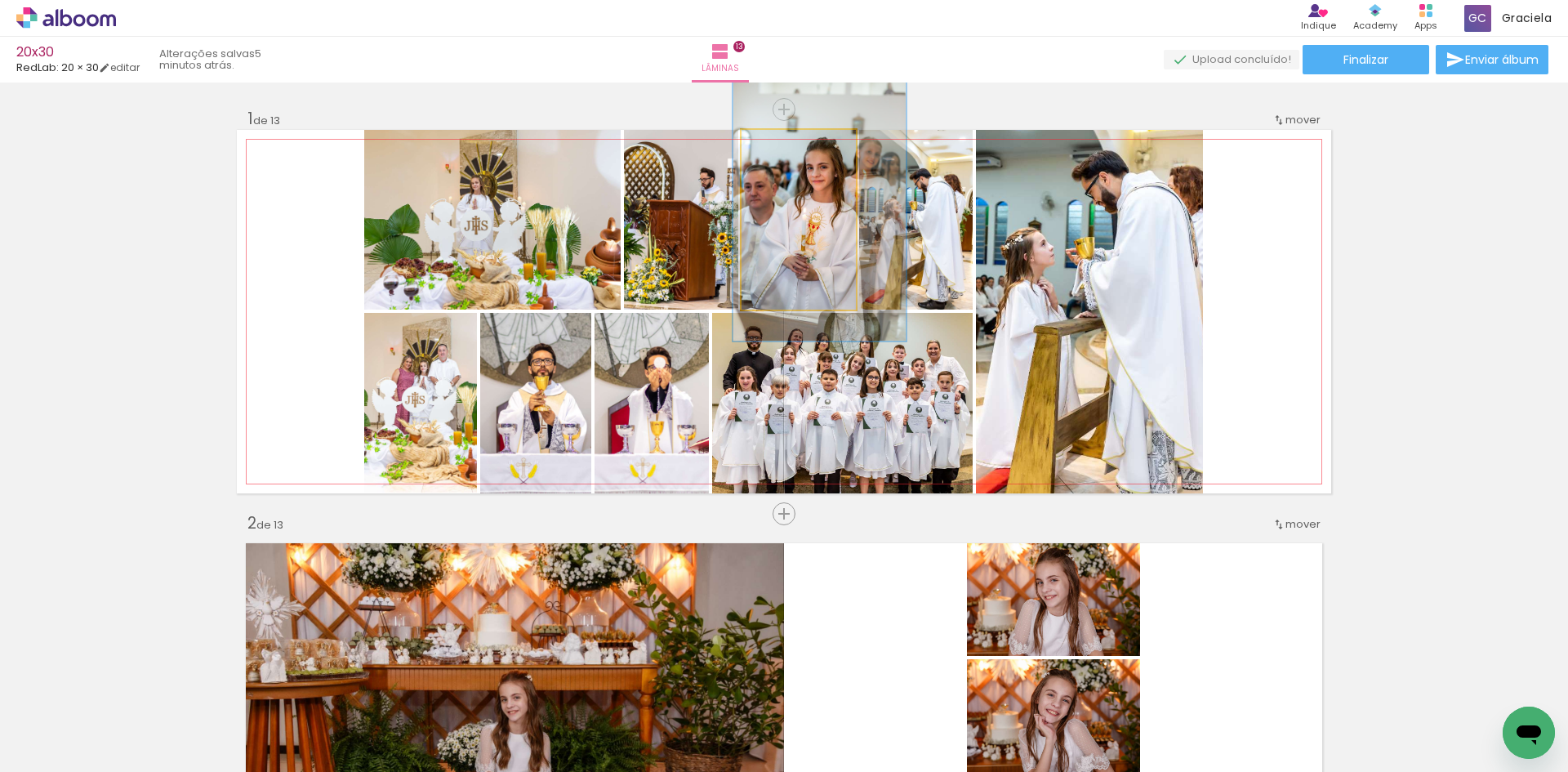
type paper-slider "144"
click at [799, 147] on div at bounding box center [805, 147] width 15 height 15
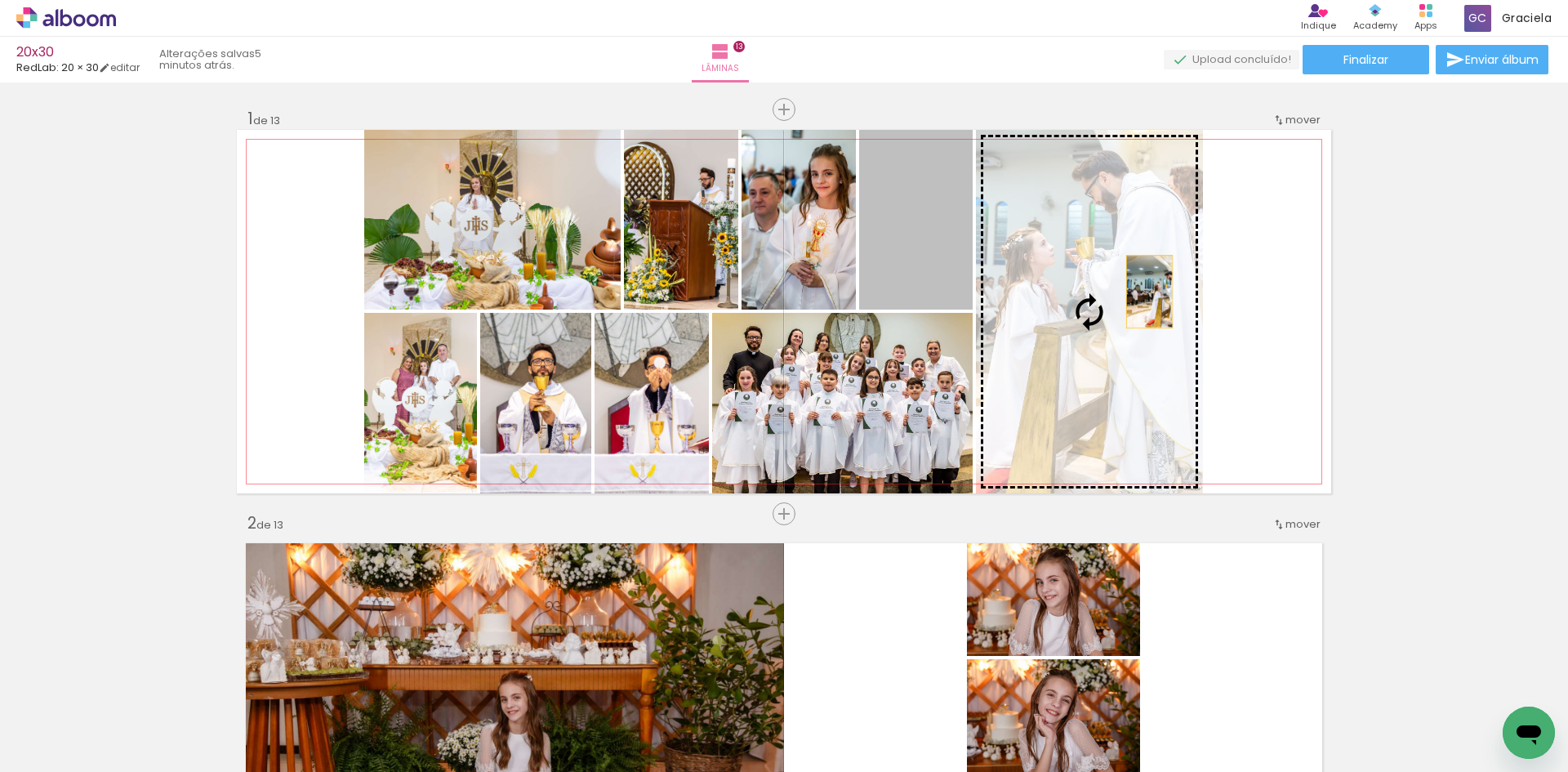
drag, startPoint x: 924, startPoint y: 242, endPoint x: 1143, endPoint y: 292, distance: 224.6
click at [0, 0] on slot at bounding box center [0, 0] width 0 height 0
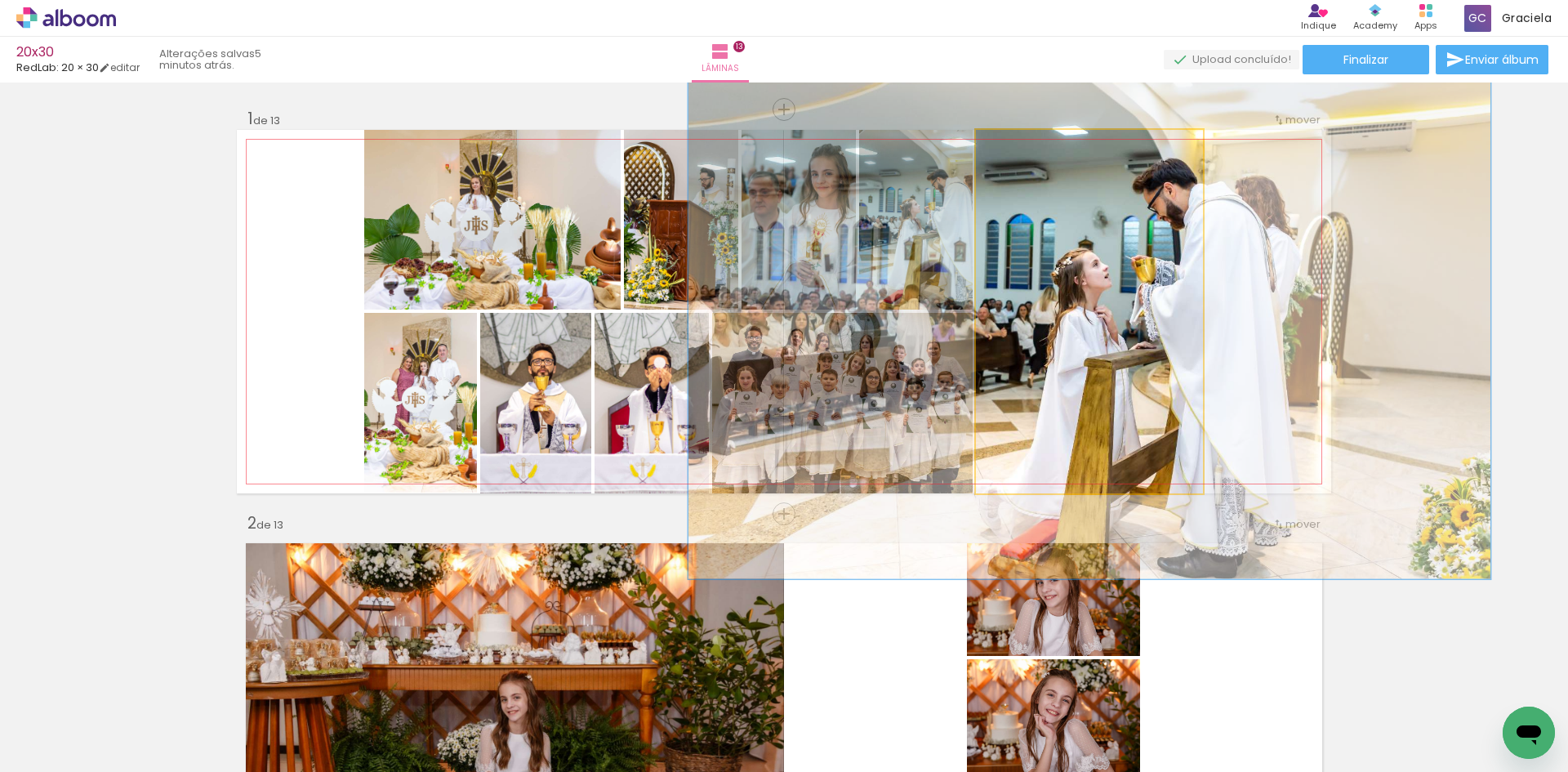
drag, startPoint x: 1008, startPoint y: 151, endPoint x: 1049, endPoint y: 162, distance: 42.4
click at [1037, 150] on div at bounding box center [1042, 147] width 15 height 15
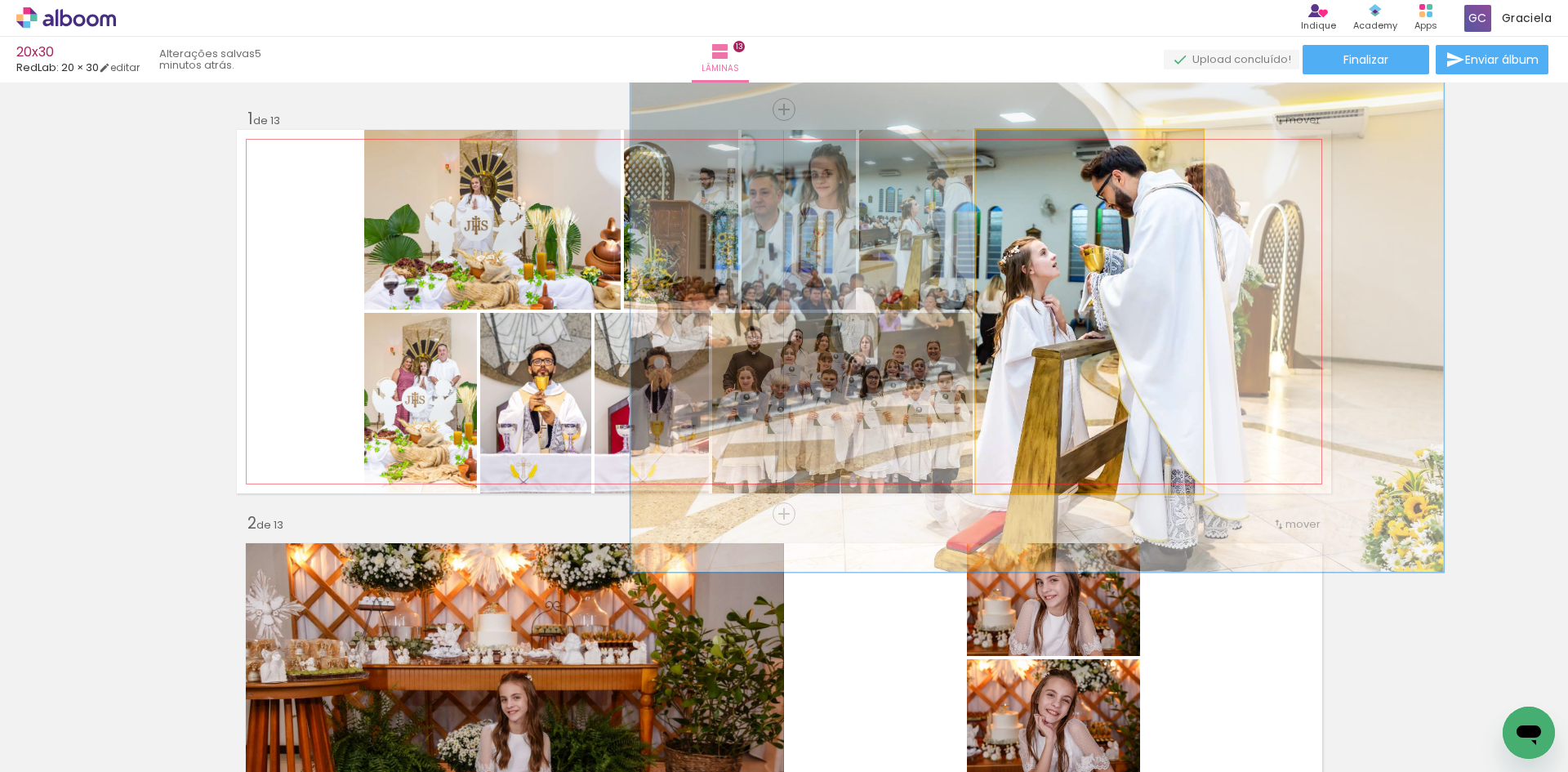
drag, startPoint x: 1129, startPoint y: 312, endPoint x: 1087, endPoint y: 308, distance: 42.2
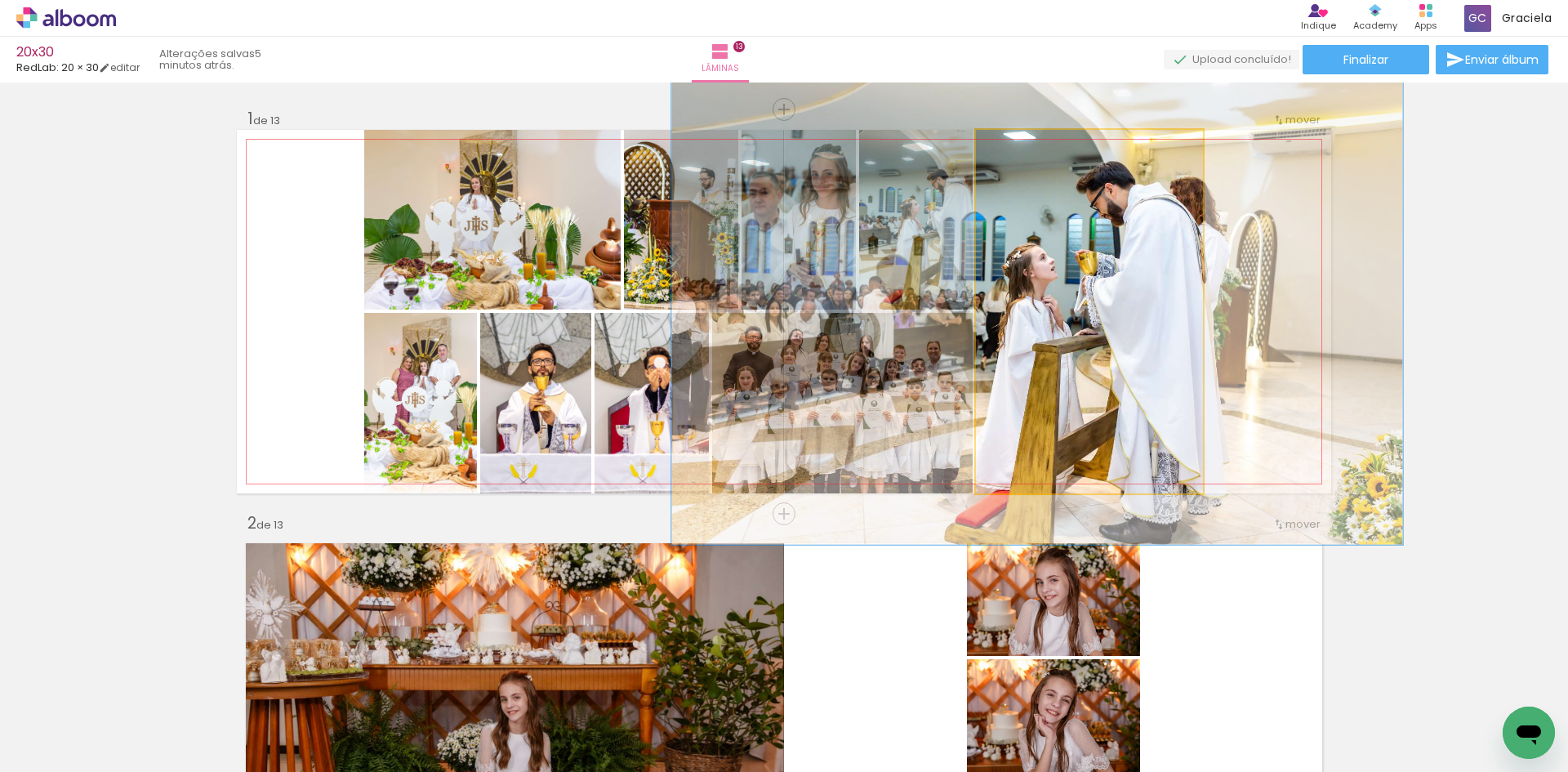
drag, startPoint x: 1041, startPoint y: 148, endPoint x: 1078, endPoint y: 220, distance: 81.0
type paper-slider "134"
click at [1031, 151] on div at bounding box center [1036, 147] width 15 height 15
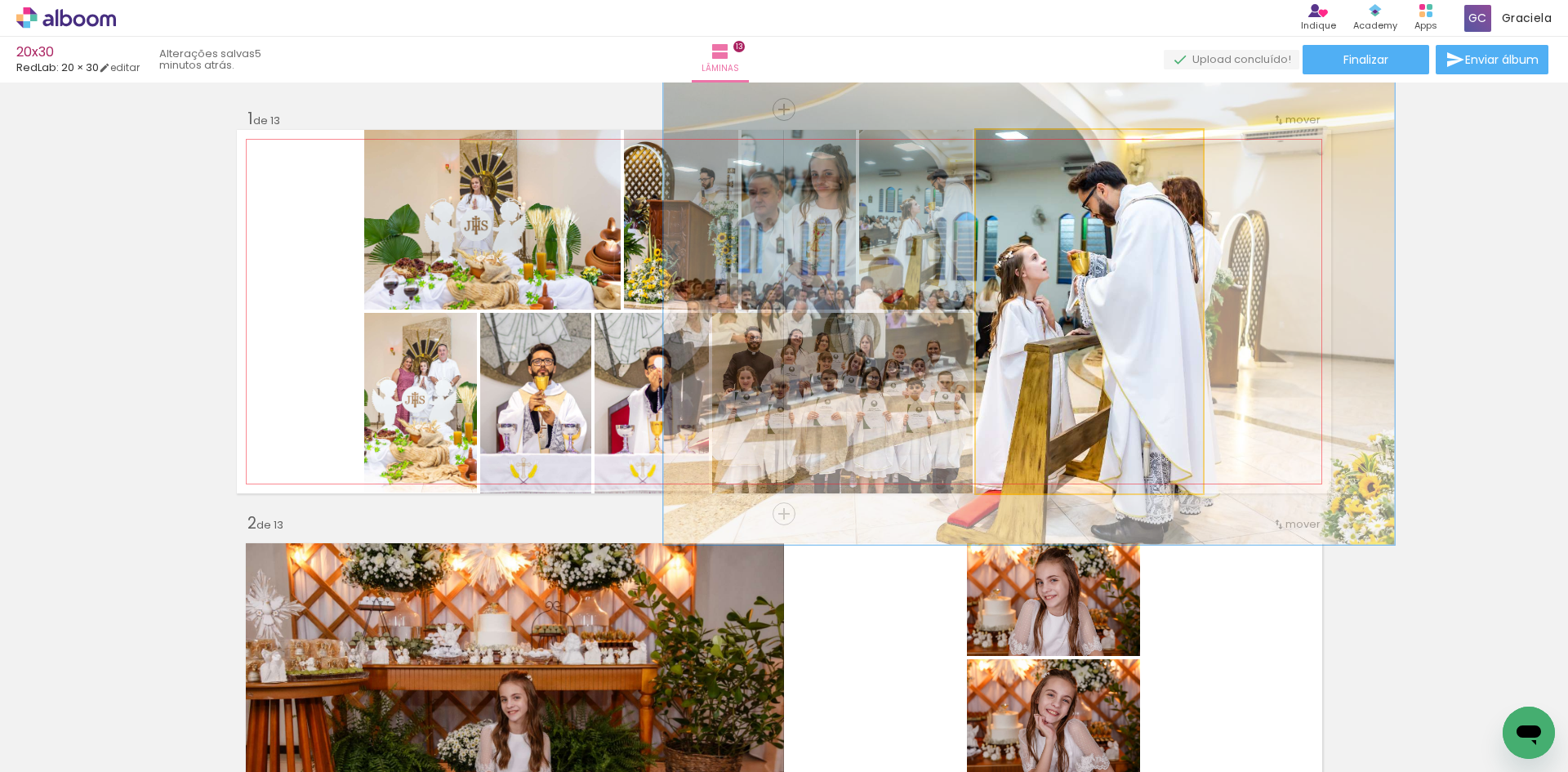
drag, startPoint x: 1094, startPoint y: 268, endPoint x: 1069, endPoint y: 263, distance: 25.5
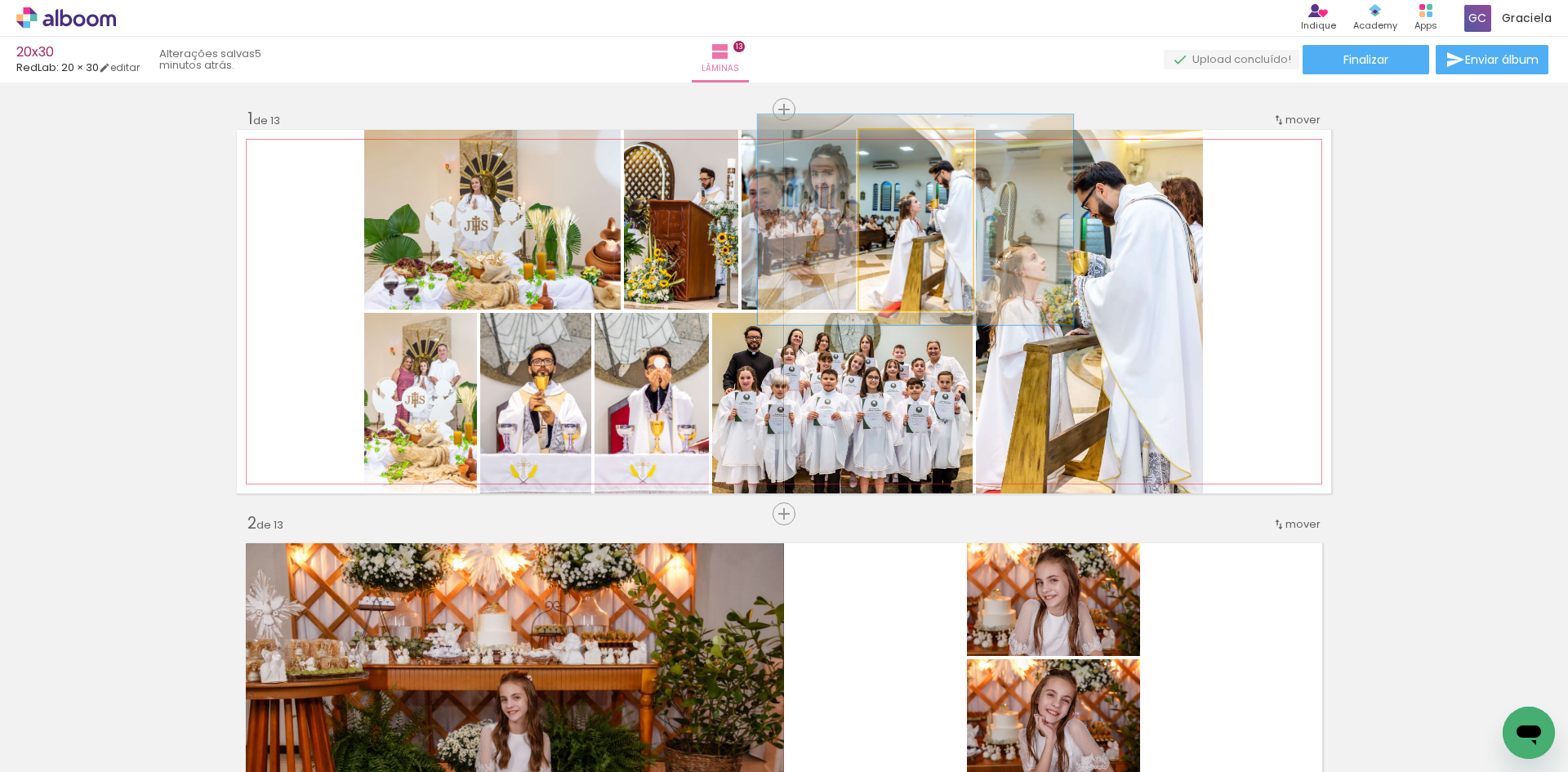
drag, startPoint x: 889, startPoint y: 149, endPoint x: 909, endPoint y: 200, distance: 54.8
type paper-slider "117"
click at [898, 151] on div at bounding box center [905, 147] width 15 height 15
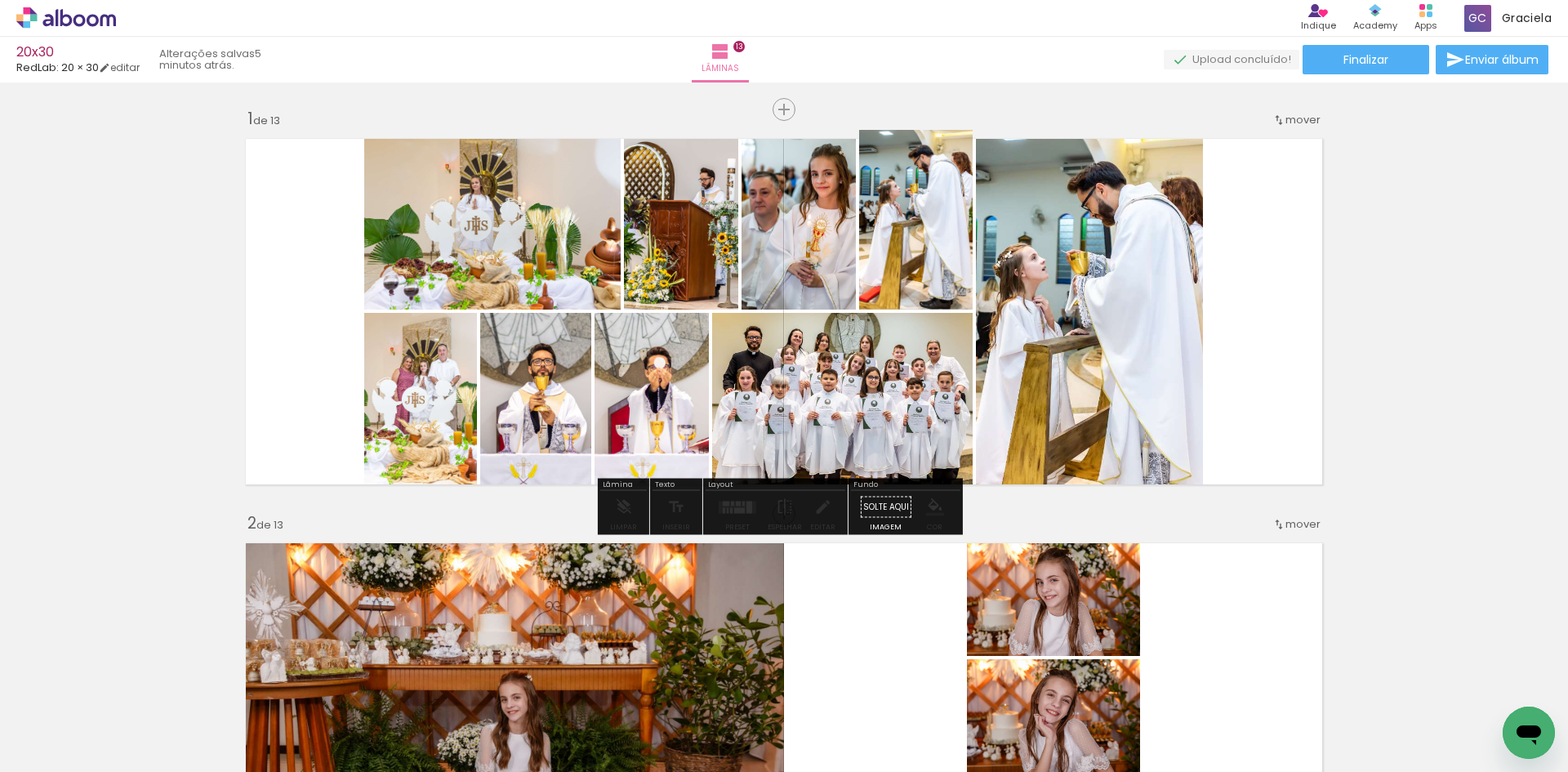
drag, startPoint x: 919, startPoint y: 222, endPoint x: 898, endPoint y: 199, distance: 31.1
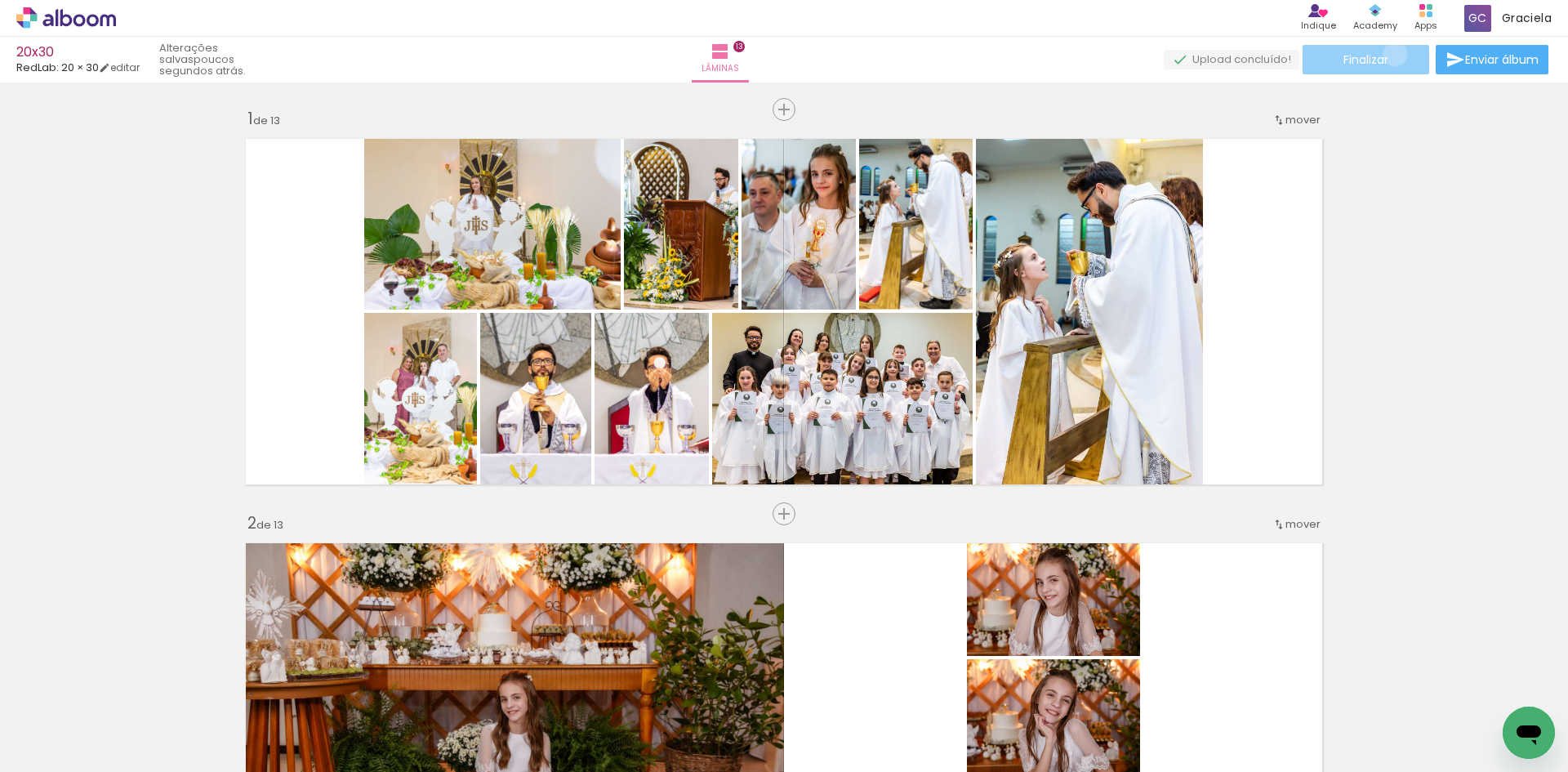
click at [1389, 54] on paper-button "Finalizar" at bounding box center [1365, 60] width 127 height 30
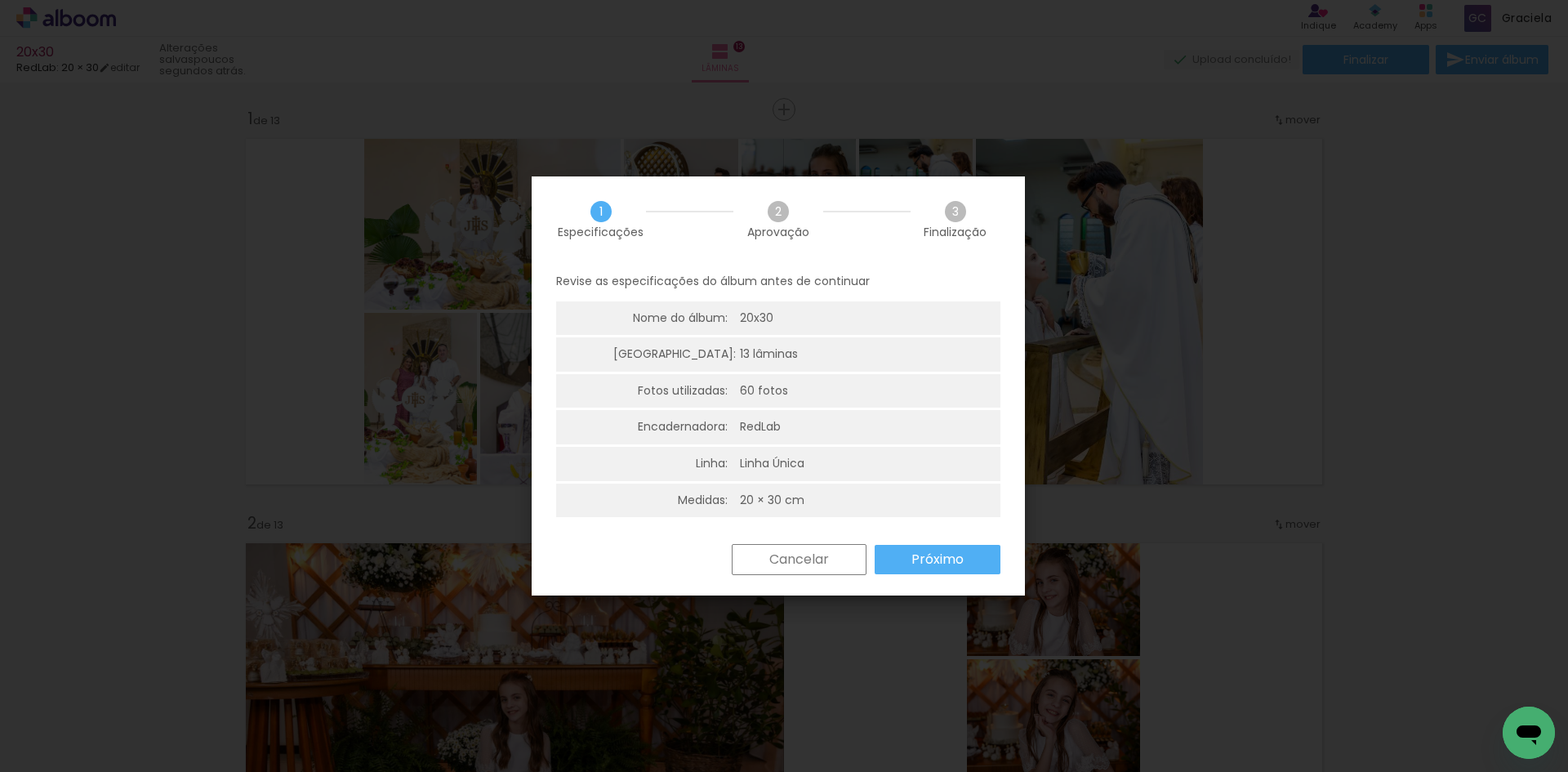
click at [0, 0] on slot "Próximo" at bounding box center [0, 0] width 0 height 0
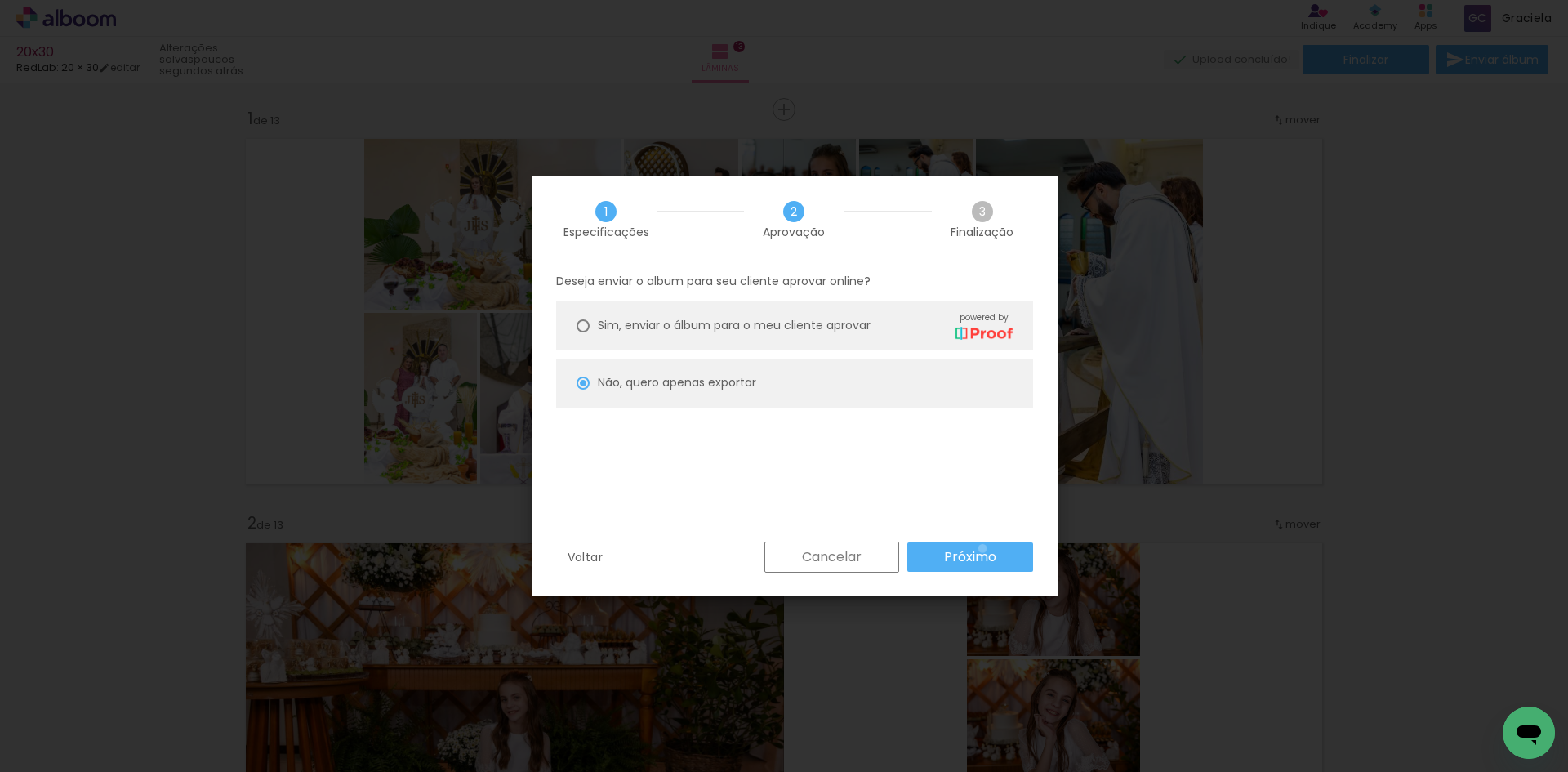
click at [0, 0] on slot "Próximo" at bounding box center [0, 0] width 0 height 0
type input "Alta, 300 DPI"
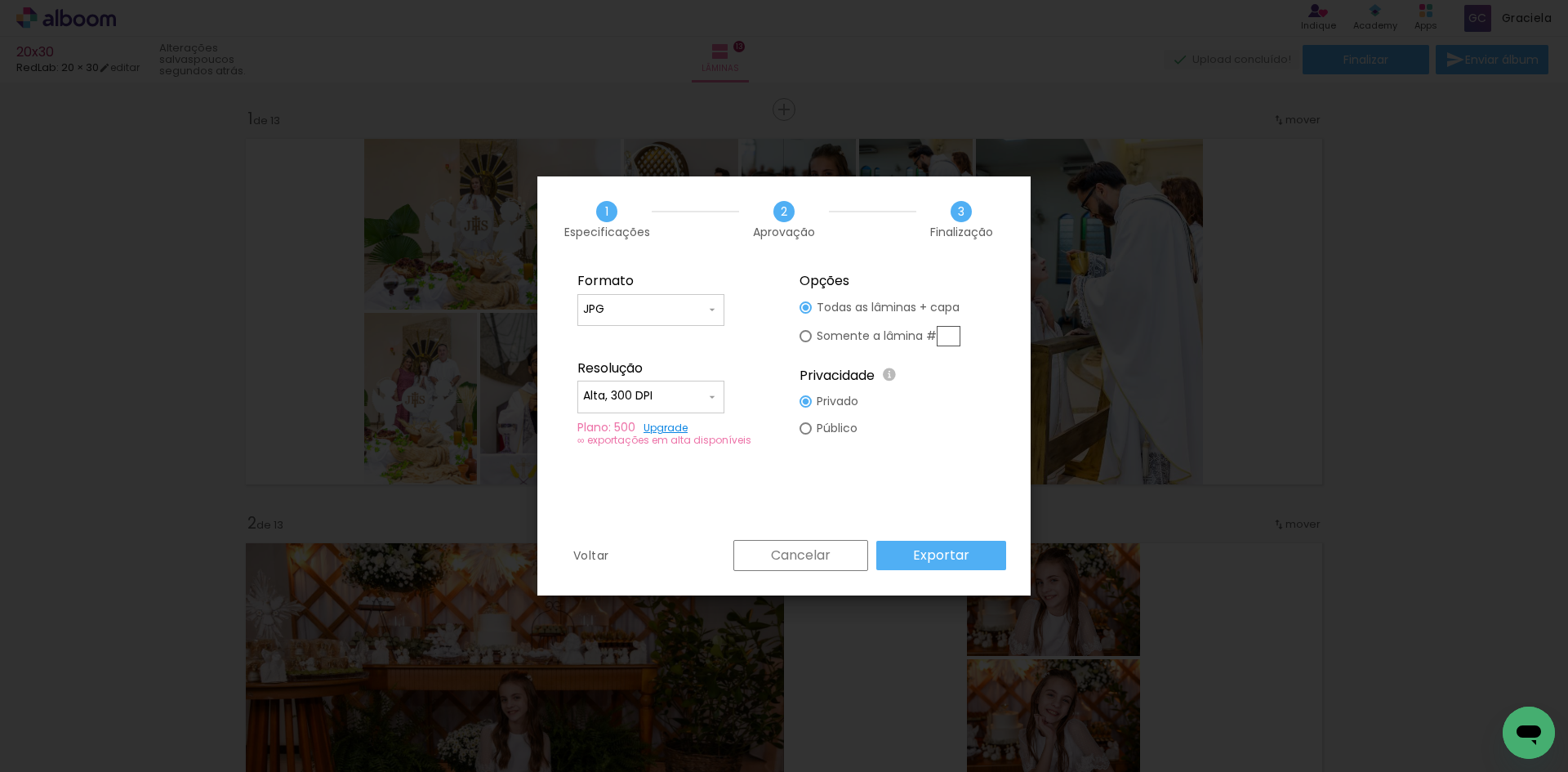
drag, startPoint x: 976, startPoint y: 554, endPoint x: 1016, endPoint y: 569, distance: 42.7
click at [975, 554] on paper-button "Exportar" at bounding box center [940, 556] width 130 height 30
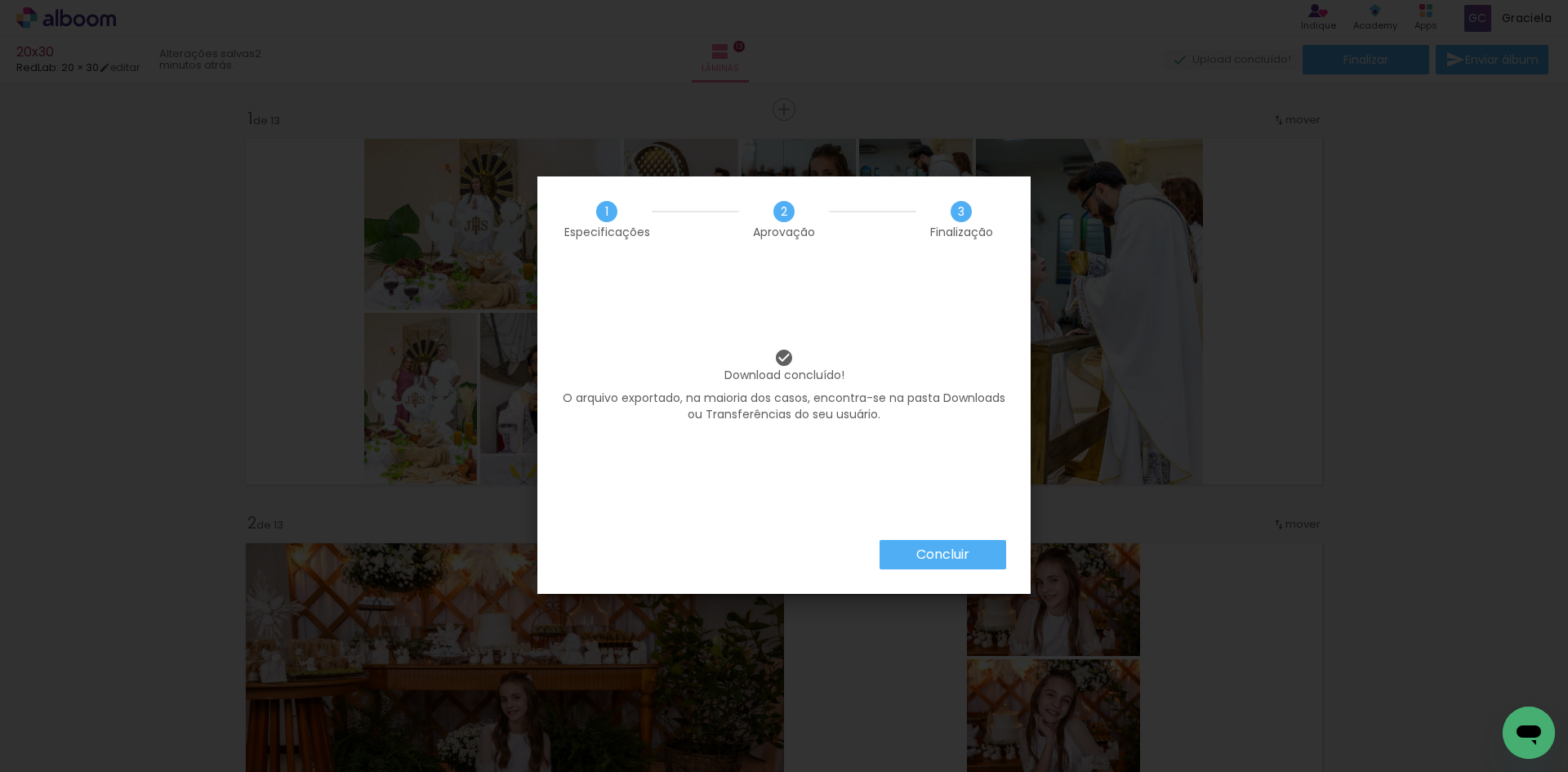
scroll to position [0, 4515]
click at [0, 0] on slot "Concluir" at bounding box center [0, 0] width 0 height 0
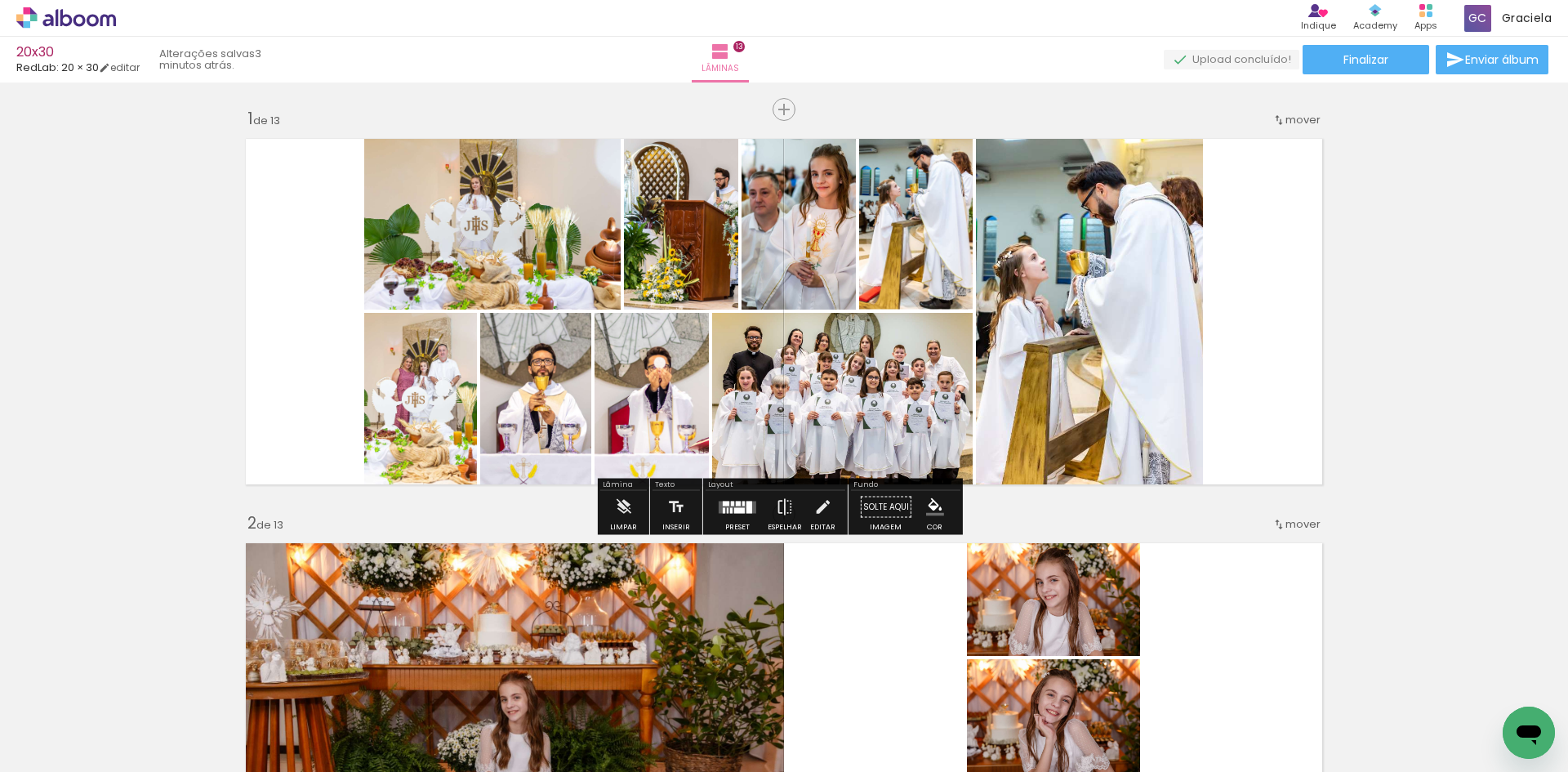
scroll to position [0, 4515]
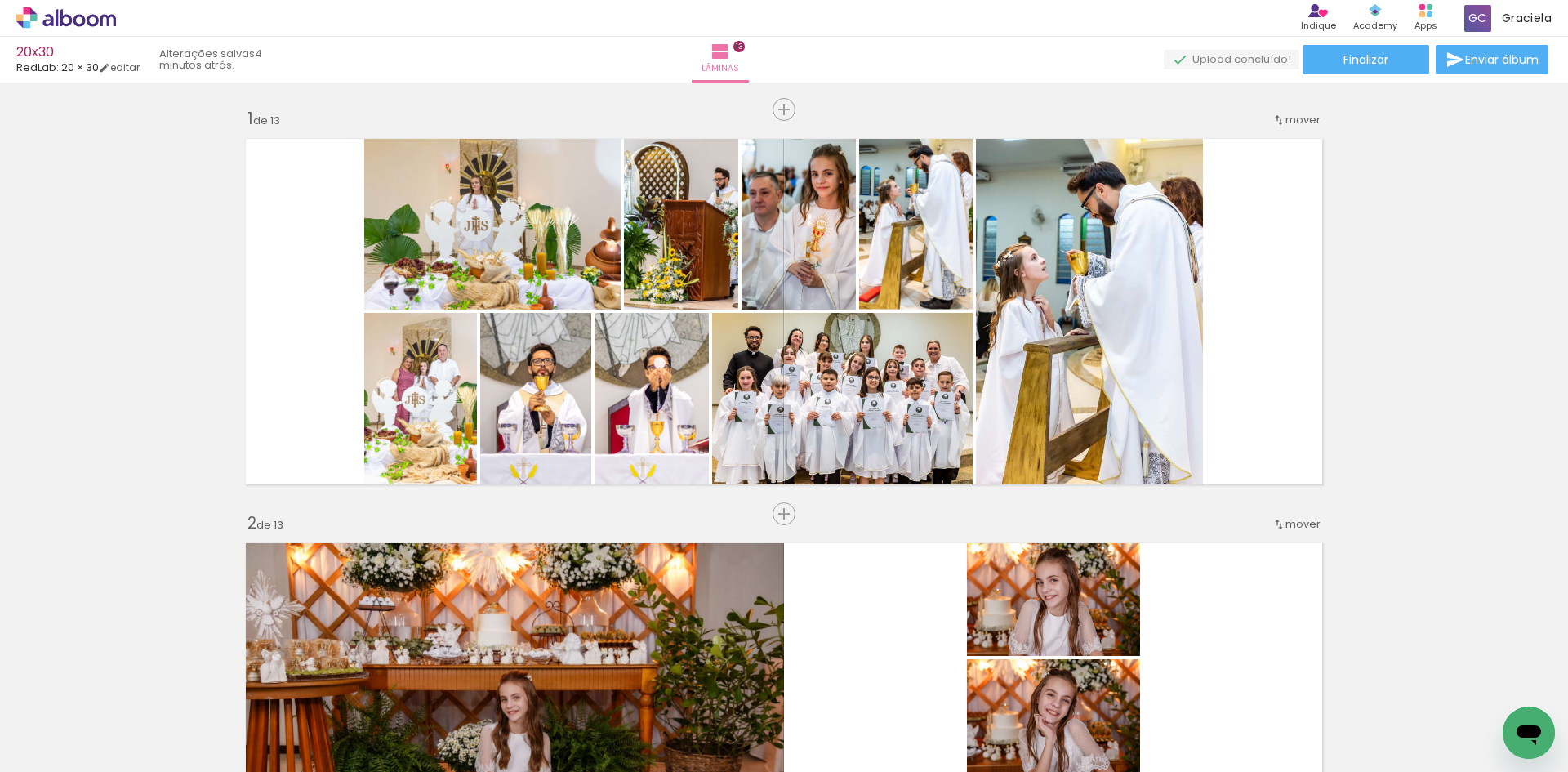
scroll to position [0, 4515]
click at [96, 22] on icon at bounding box center [66, 18] width 99 height 22
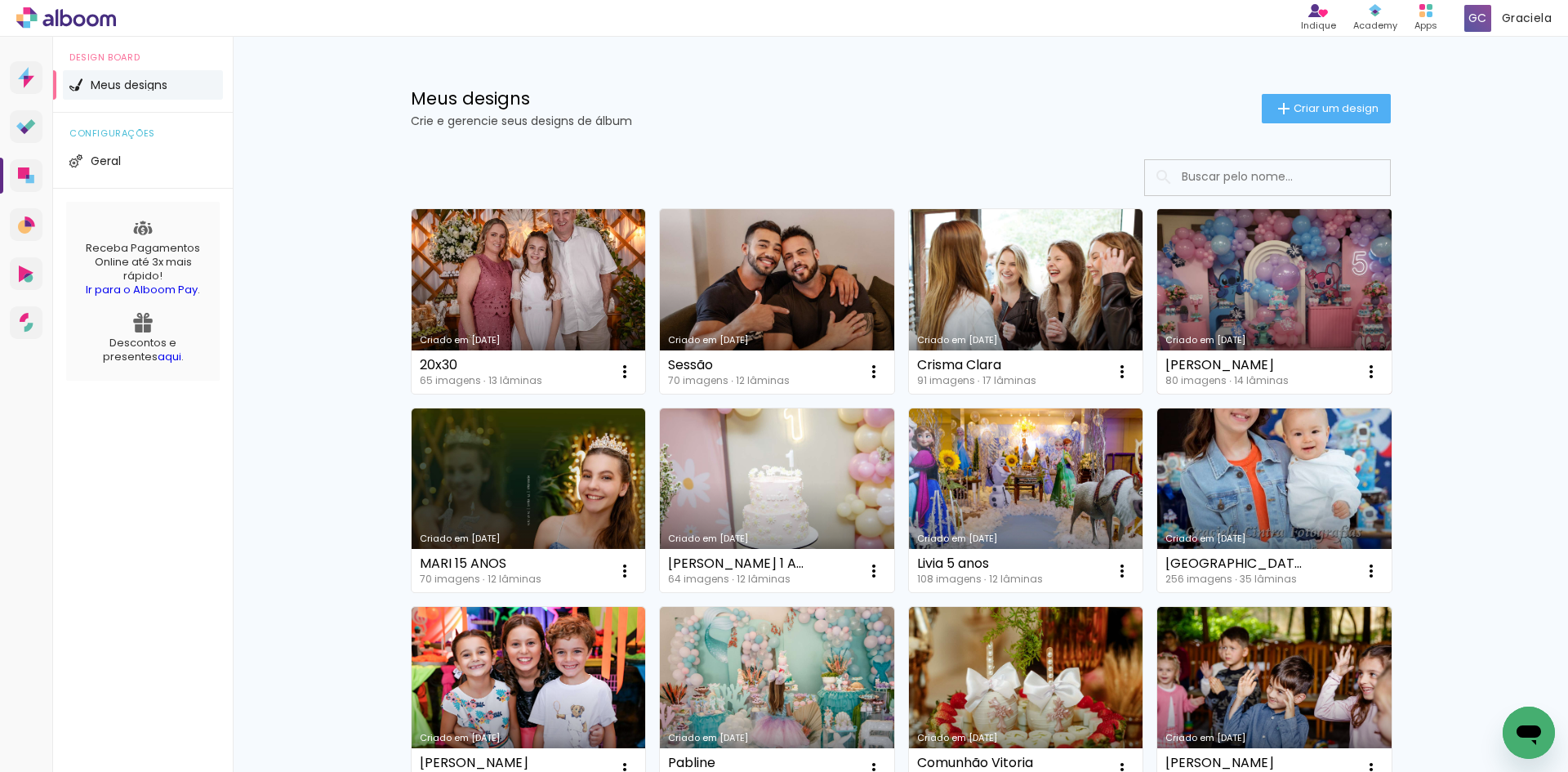
click at [1293, 305] on link "Criado em [DATE]" at bounding box center [1274, 301] width 234 height 185
